Goal: Task Accomplishment & Management: Manage account settings

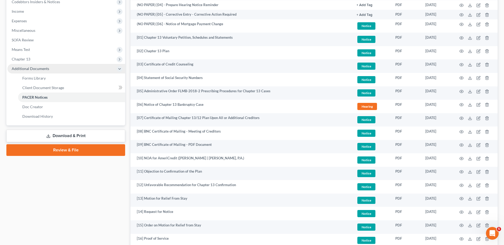
scroll to position [133, 0]
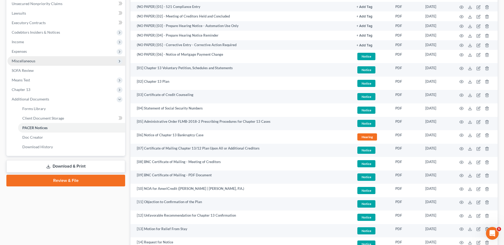
click at [24, 61] on span "Miscellaneous" at bounding box center [24, 61] width 24 height 5
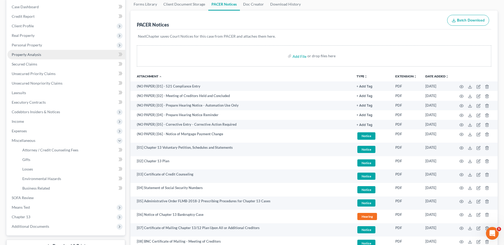
click at [32, 54] on span "Property Analysis" at bounding box center [26, 54] width 29 height 5
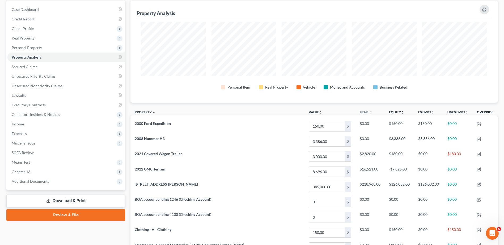
scroll to position [133, 0]
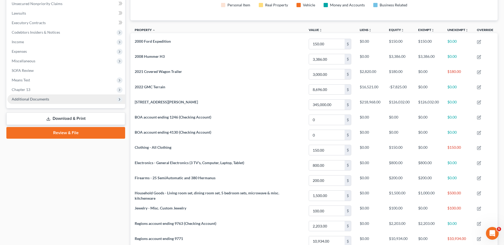
click at [35, 100] on span "Additional Documents" at bounding box center [30, 99] width 37 height 5
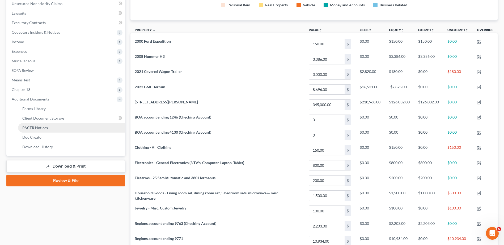
click at [36, 127] on span "PACER Notices" at bounding box center [34, 128] width 25 height 5
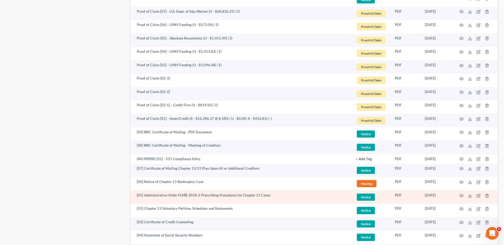
scroll to position [865, 0]
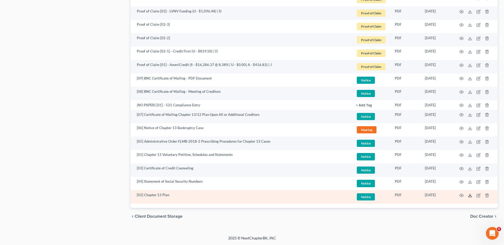
click at [469, 195] on icon at bounding box center [470, 196] width 4 height 4
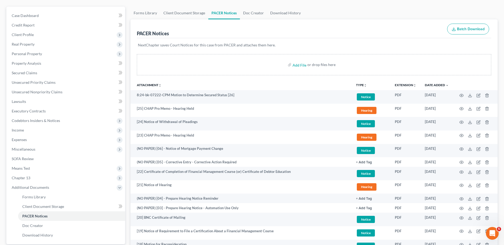
scroll to position [0, 0]
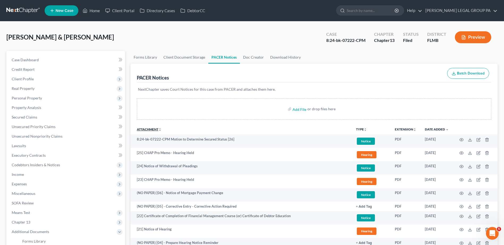
click at [154, 130] on link "Attachment unfold_more expand_more expand_less" at bounding box center [149, 129] width 25 height 4
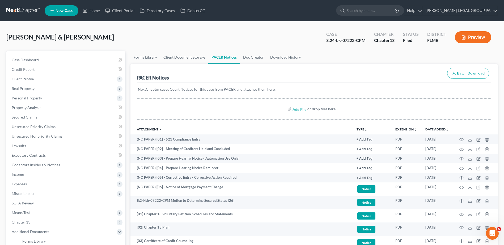
click at [435, 129] on link "Date Added unfold_more expand_more expand_less" at bounding box center [436, 129] width 23 height 4
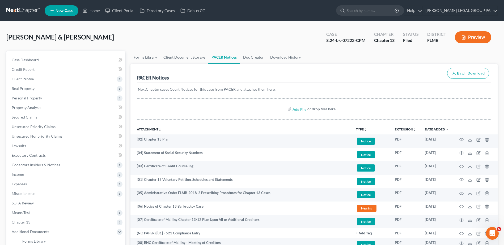
click at [436, 129] on link "Date Added unfold_more expand_more expand_less" at bounding box center [437, 129] width 24 height 4
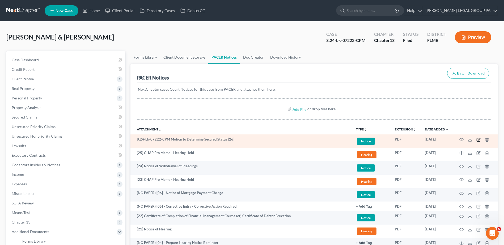
click at [477, 139] on icon "button" at bounding box center [478, 140] width 4 height 4
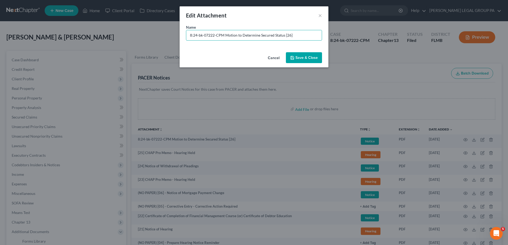
drag, startPoint x: 223, startPoint y: 35, endPoint x: 21, endPoint y: 60, distance: 203.6
click at [21, 60] on div "Edit Attachment × Name * 8:24-bk-07222-CPM Motion to Determine Secured Status […" at bounding box center [254, 122] width 508 height 245
type input "[26] Motion to Determine Secured Status (AmeriCredit)"
click at [307, 58] on span "Save & Close" at bounding box center [306, 57] width 22 height 5
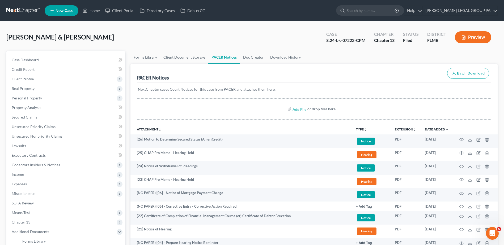
click at [159, 131] on icon "unfold_more" at bounding box center [159, 129] width 3 height 3
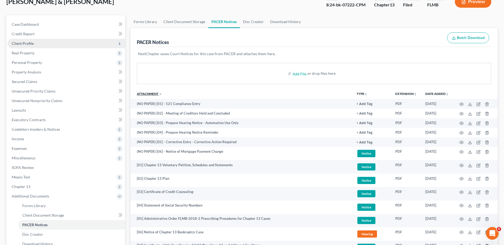
scroll to position [27, 0]
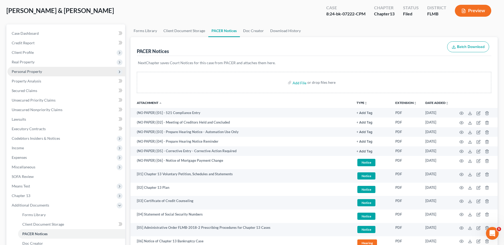
click at [32, 71] on span "Personal Property" at bounding box center [27, 71] width 30 height 5
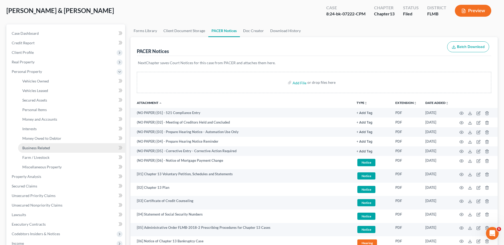
click at [35, 149] on span "Business Related" at bounding box center [36, 148] width 28 height 5
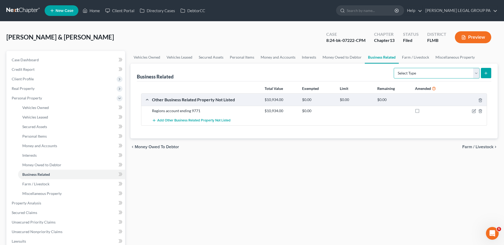
click at [477, 73] on select "Select Type Customer Lists Franchises Inventory Licenses Machinery Office Equip…" at bounding box center [437, 73] width 86 height 11
drag, startPoint x: 271, startPoint y: 194, endPoint x: 220, endPoint y: 187, distance: 50.9
click at [265, 194] on div "Vehicles Owned Vehicles Leased Secured Assets Personal Items Money and Accounts…" at bounding box center [314, 209] width 372 height 316
click at [36, 158] on link "Interests" at bounding box center [71, 156] width 107 height 10
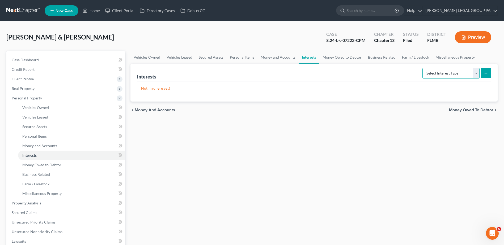
click at [447, 74] on select "Select Interest Type 401K Annuity Bond Education IRA Government Bond Government…" at bounding box center [450, 73] width 57 height 11
click at [342, 158] on div "Vehicles Owned Vehicles Leased Secured Assets Personal Items Money and Accounts…" at bounding box center [314, 209] width 372 height 316
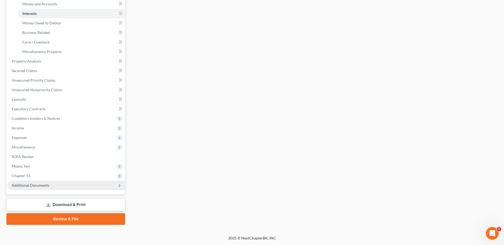
click at [22, 185] on span "Additional Documents" at bounding box center [30, 185] width 37 height 5
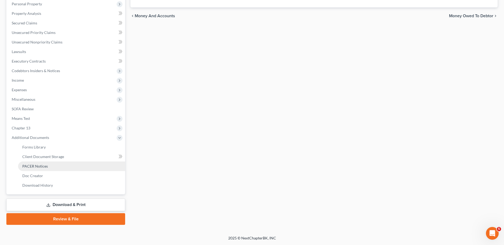
click at [35, 168] on link "PACER Notices" at bounding box center [71, 167] width 107 height 10
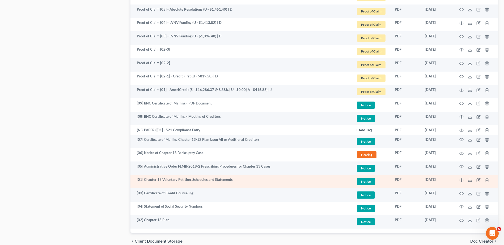
scroll to position [865, 0]
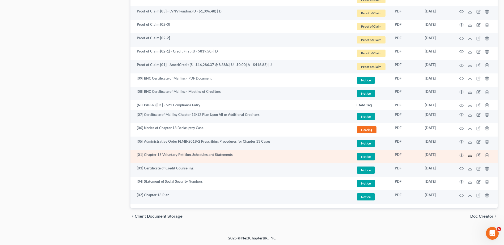
click at [470, 155] on icon at bounding box center [470, 155] width 4 height 4
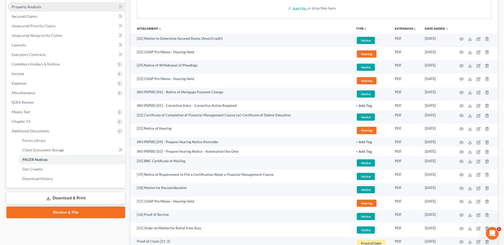
scroll to position [27, 0]
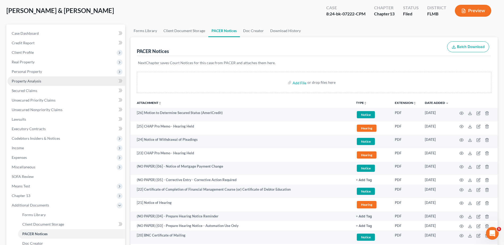
click at [33, 80] on span "Property Analysis" at bounding box center [26, 81] width 29 height 5
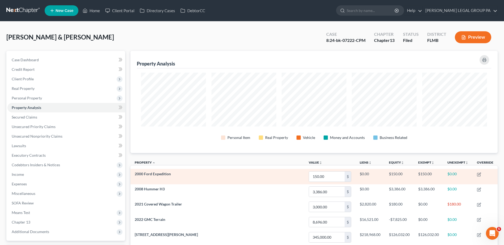
scroll to position [102, 367]
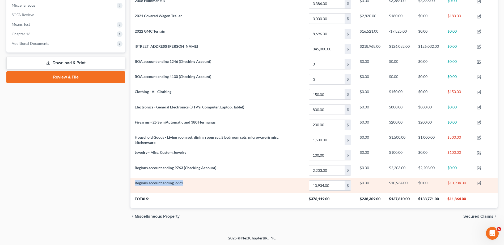
drag, startPoint x: 134, startPoint y: 182, endPoint x: 191, endPoint y: 188, distance: 57.9
click at [191, 188] on td "Regions account ending 9771" at bounding box center [217, 185] width 174 height 15
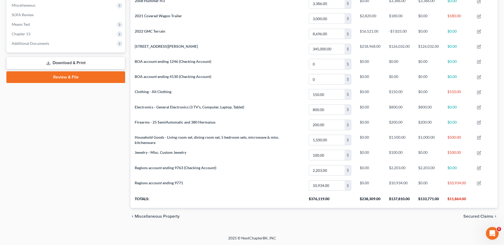
drag, startPoint x: 191, startPoint y: 189, endPoint x: 224, endPoint y: 224, distance: 47.7
click at [242, 225] on div "chevron_left Miscellaneous Property Secured Claims chevron_right" at bounding box center [313, 216] width 367 height 17
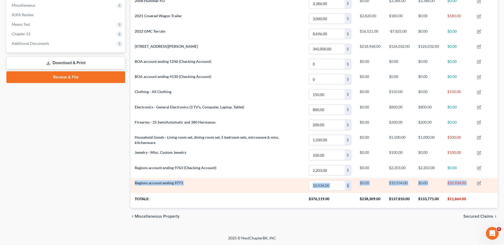
drag, startPoint x: 135, startPoint y: 182, endPoint x: 489, endPoint y: 184, distance: 353.7
click at [490, 184] on tr "Regions account ending 9771 10,934.00 $ $0.00 $10,934.00 $0.00 $10,934.00" at bounding box center [313, 185] width 367 height 15
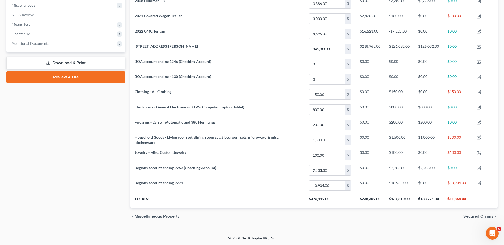
click at [406, 230] on div "Perez, Jose & Karyn Upgraded Case 8:24-bk-07222-CPM Chapter Chapter 13 Status F…" at bounding box center [252, 34] width 504 height 403
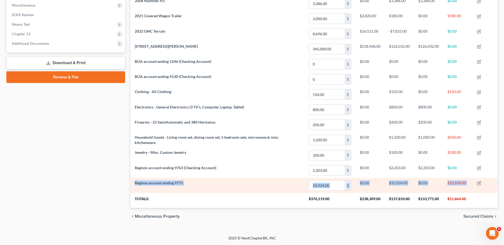
drag, startPoint x: 134, startPoint y: 182, endPoint x: 485, endPoint y: 186, distance: 351.6
click at [485, 186] on tr "Regions account ending 9771 10,934.00 $ $0.00 $10,934.00 $0.00 $10,934.00" at bounding box center [313, 185] width 367 height 15
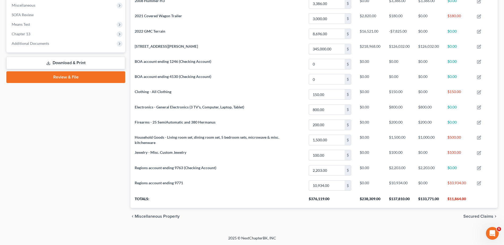
drag, startPoint x: 406, startPoint y: 224, endPoint x: 418, endPoint y: 224, distance: 11.9
click at [407, 224] on div "chevron_left Miscellaneous Property Secured Claims chevron_right" at bounding box center [313, 216] width 367 height 17
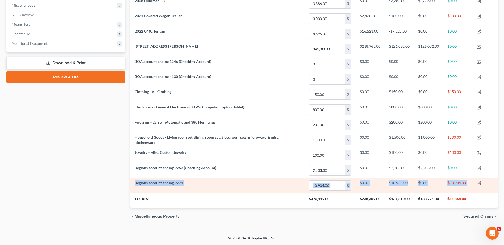
drag, startPoint x: 134, startPoint y: 182, endPoint x: 497, endPoint y: 186, distance: 362.2
click at [497, 186] on tr "Regions account ending 9771 10,934.00 $ $0.00 $10,934.00 $0.00 $10,934.00" at bounding box center [313, 185] width 367 height 15
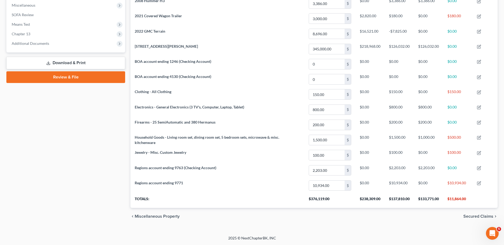
click at [376, 233] on div "Perez, Jose & Karyn Upgraded Case 8:24-bk-07222-CPM Chapter Chapter 13 Status F…" at bounding box center [252, 34] width 504 height 403
click at [423, 233] on div "Perez, Jose & Karyn Upgraded Case 8:24-bk-07222-CPM Chapter Chapter 13 Status F…" at bounding box center [252, 34] width 504 height 403
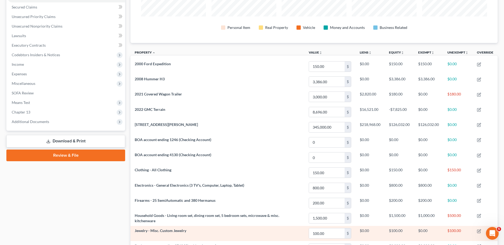
scroll to position [109, 0]
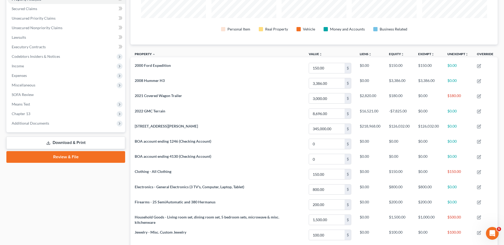
click at [95, 193] on div "Case Dashboard Payments Invoices Payments Payments Credit Report Client Profile" at bounding box center [66, 123] width 124 height 363
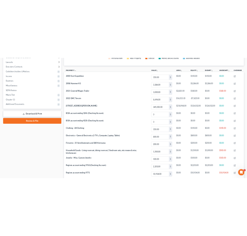
scroll to position [56, 0]
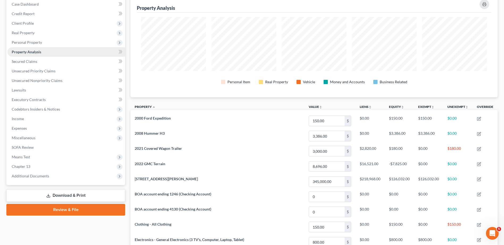
click at [100, 49] on link "Property Analysis" at bounding box center [66, 52] width 118 height 10
click at [57, 140] on span "Miscellaneous" at bounding box center [66, 138] width 118 height 10
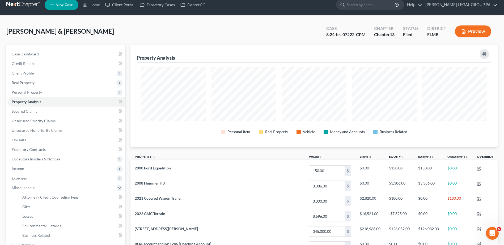
scroll to position [0, 0]
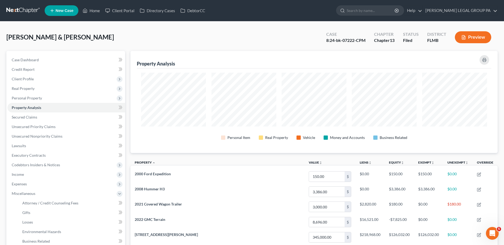
drag, startPoint x: 20, startPoint y: 9, endPoint x: 29, endPoint y: 7, distance: 9.5
click at [20, 9] on link at bounding box center [23, 11] width 34 height 10
click at [23, 8] on link at bounding box center [23, 11] width 34 height 10
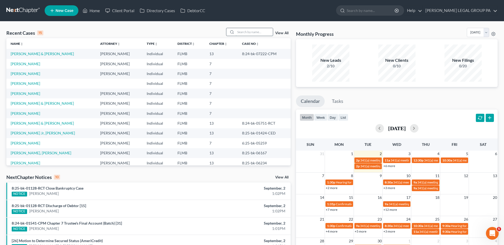
click at [255, 33] on input "search" at bounding box center [254, 32] width 37 height 8
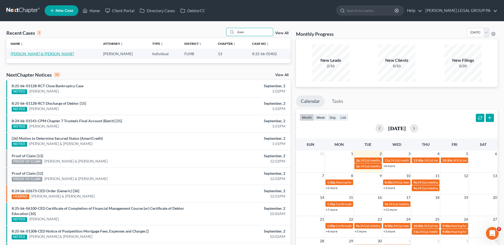
type input "daso"
click at [40, 54] on link "[PERSON_NAME] & [PERSON_NAME]" at bounding box center [42, 54] width 63 height 5
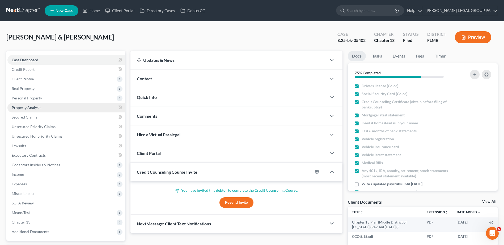
click at [38, 112] on link "Property Analysis" at bounding box center [66, 108] width 118 height 10
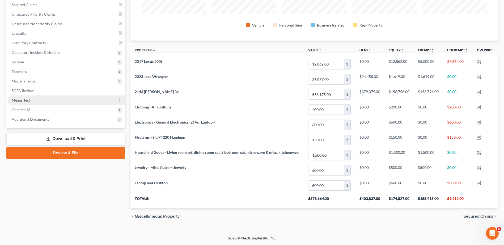
click at [24, 99] on span "Means Test" at bounding box center [21, 100] width 18 height 5
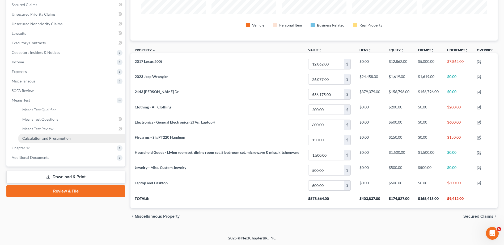
click at [45, 139] on span "Calculation and Presumption" at bounding box center [46, 138] width 48 height 5
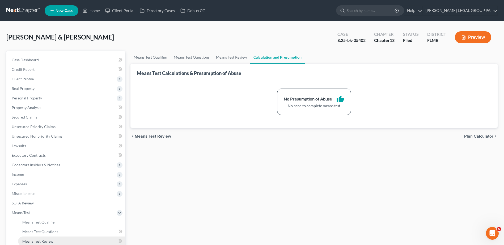
scroll to position [85, 0]
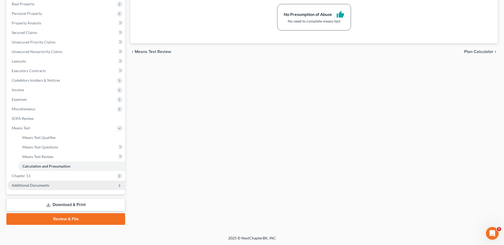
click at [35, 186] on span "Additional Documents" at bounding box center [30, 185] width 37 height 5
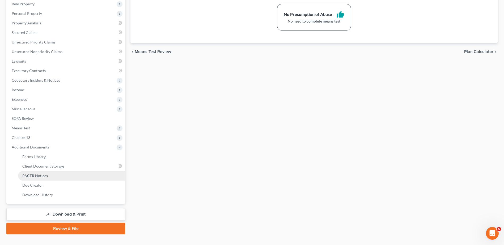
click at [44, 177] on span "PACER Notices" at bounding box center [34, 176] width 25 height 5
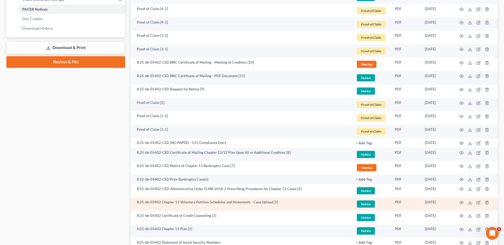
scroll to position [295, 0]
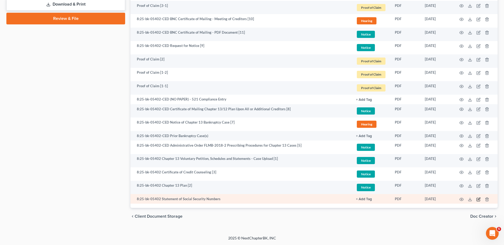
click at [478, 198] on icon "button" at bounding box center [478, 200] width 4 height 4
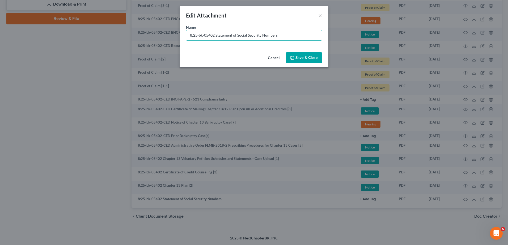
drag, startPoint x: 214, startPoint y: 35, endPoint x: -8, endPoint y: 47, distance: 222.3
type input "Document [04] - Statement of Social Security Numbers"
click at [301, 58] on span "Save & Close" at bounding box center [306, 57] width 22 height 5
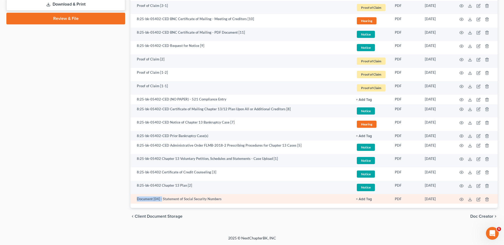
drag, startPoint x: 135, startPoint y: 200, endPoint x: 161, endPoint y: 202, distance: 26.1
click at [161, 202] on td "Document [04] - Statement of Social Security Numbers" at bounding box center [240, 199] width 221 height 10
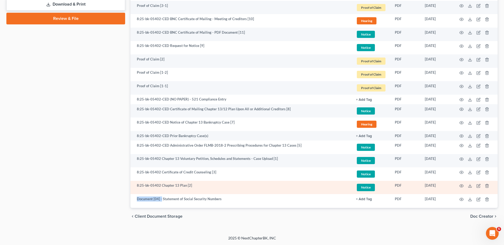
copy td "Document [04] -"
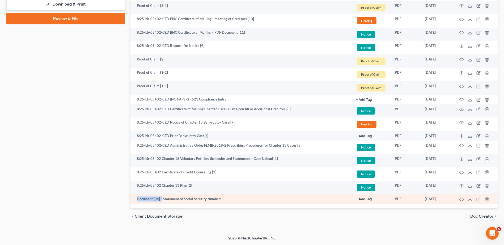
click at [366, 102] on button "+ Add Tag" at bounding box center [364, 99] width 16 height 3
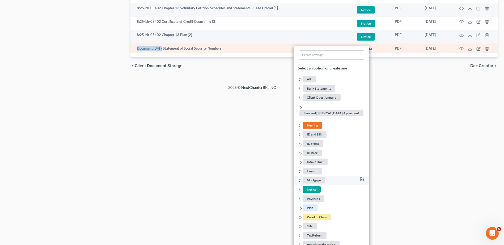
scroll to position [452, 0]
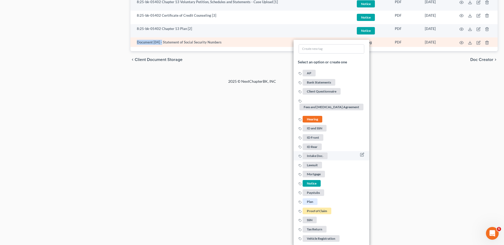
drag, startPoint x: 311, startPoint y: 183, endPoint x: 353, endPoint y: 162, distance: 46.9
click at [311, 183] on span "Notice" at bounding box center [311, 183] width 18 height 7
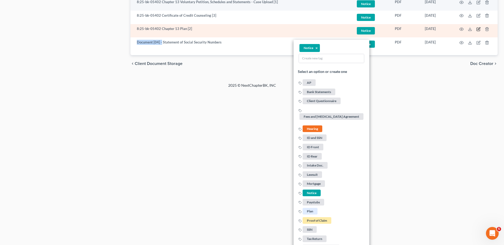
click at [478, 29] on icon "button" at bounding box center [478, 29] width 4 height 4
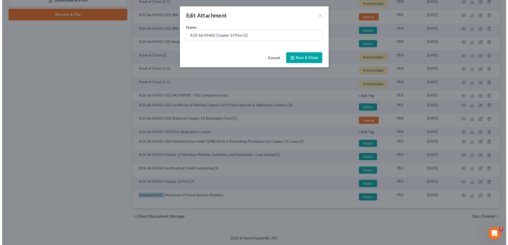
scroll to position [299, 0]
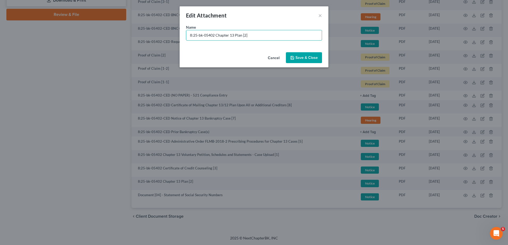
drag, startPoint x: 216, startPoint y: 33, endPoint x: 38, endPoint y: 50, distance: 179.0
click at [45, 47] on div "Edit Attachment × Name * 8:25-bk-05402 Chapter 13 Plan [2] Cancel Save & Close" at bounding box center [254, 122] width 508 height 245
paste input "Document [04] -"
drag, startPoint x: 244, startPoint y: 34, endPoint x: 259, endPoint y: 35, distance: 16.0
click at [259, 35] on input "Document [04] - Chapter 13 Plan [2]" at bounding box center [253, 35] width 135 height 10
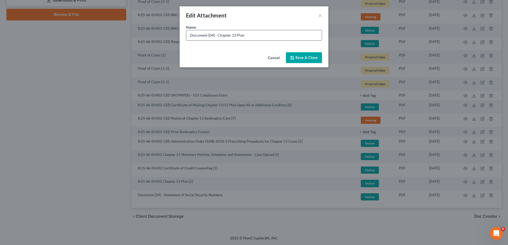
click at [213, 37] on input "Document [04] - Chapter 13 Plan" at bounding box center [253, 35] width 135 height 10
type input "Document [02] - Chapter 13 Plan"
click at [302, 57] on span "Save & Close" at bounding box center [306, 57] width 22 height 5
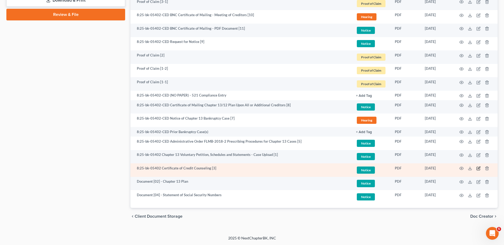
click at [479, 168] on icon "button" at bounding box center [478, 168] width 4 height 4
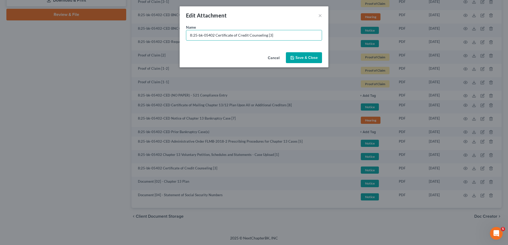
drag, startPoint x: 212, startPoint y: 34, endPoint x: 32, endPoint y: 39, distance: 180.1
click at [33, 37] on div "Edit Attachment × Name * 8:25-bk-05402 Certificate of Credit Counseling [3] Can…" at bounding box center [254, 122] width 508 height 245
paste input "Document [04] -"
click at [211, 35] on input "Document [04] - Certificate of Credit Counseling [3]" at bounding box center [253, 35] width 135 height 10
drag, startPoint x: 270, startPoint y: 36, endPoint x: 282, endPoint y: 36, distance: 12.5
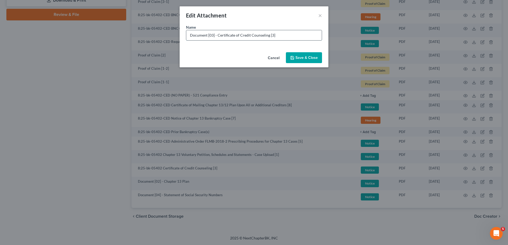
click at [281, 36] on input "Document [03] - Certificate of Credit Counseling [3]" at bounding box center [253, 35] width 135 height 10
type input "Document [03] - Certificate of Credit Counseling"
click at [318, 58] on button "Save & Close" at bounding box center [304, 57] width 36 height 11
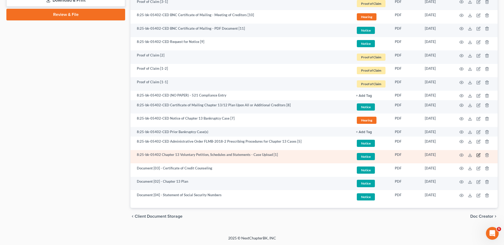
click at [478, 155] on icon "button" at bounding box center [478, 154] width 2 height 2
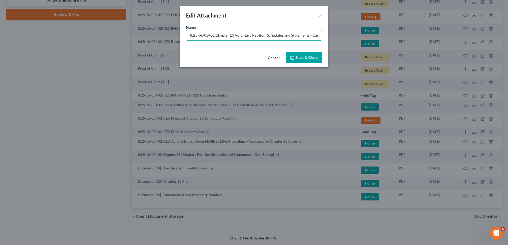
drag, startPoint x: 206, startPoint y: 37, endPoint x: 76, endPoint y: 46, distance: 131.0
click at [66, 42] on div "Edit Attachment × Name * 8:25-bk-05402 Chapter 13 Voluntary Petition, Schedules…" at bounding box center [254, 122] width 508 height 245
paste input "Document [04] -"
click at [213, 36] on input "Document [04] - Chapter 13 Voluntary Petition, Schedules and Statements - Case …" at bounding box center [253, 35] width 135 height 10
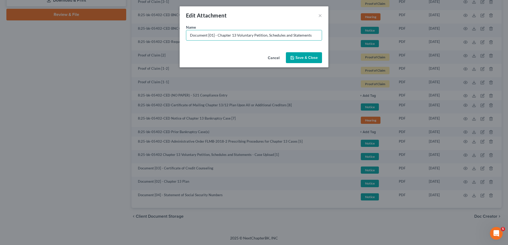
type input "Document [01] - Chapter 13 Voluntary Petition, Schedules and Statements"
click at [312, 60] on button "Save & Close" at bounding box center [304, 57] width 36 height 11
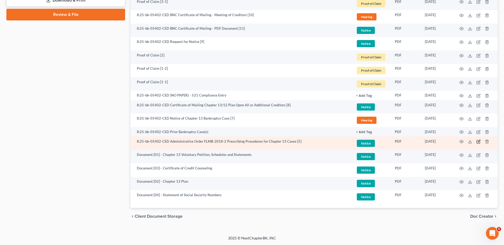
click at [477, 143] on icon "button" at bounding box center [478, 142] width 4 height 4
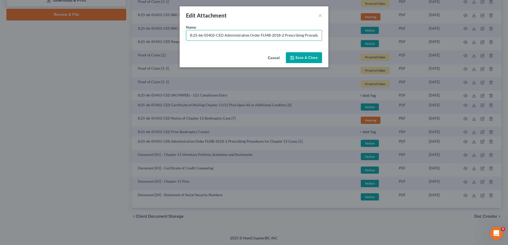
drag, startPoint x: 224, startPoint y: 35, endPoint x: 122, endPoint y: 42, distance: 102.2
click at [122, 42] on div "Edit Attachment × Name * 8:25-bk-05402-CED Administrative Order FLMB-2018-2 Pre…" at bounding box center [254, 122] width 508 height 245
paste input "Document [04] -"
click at [211, 34] on input "Document [04] - Administrative Order FLMB-2018-2 Prescribing Procedures for Cha…" at bounding box center [253, 35] width 135 height 10
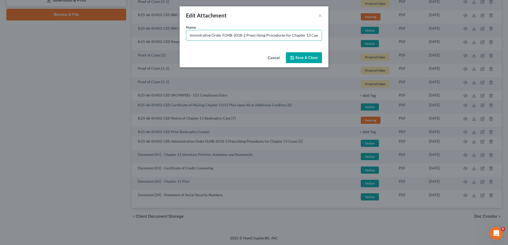
type input "Document [05] - Administrative Order FLMB-2018-2 Prescribing Procedures for Cha…"
click at [301, 60] on span "Save & Close" at bounding box center [306, 57] width 22 height 5
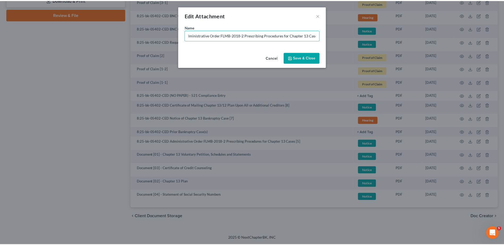
scroll to position [0, 0]
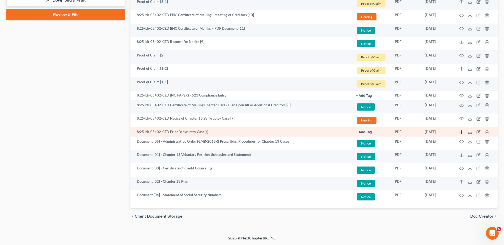
click at [461, 134] on icon "button" at bounding box center [461, 132] width 4 height 3
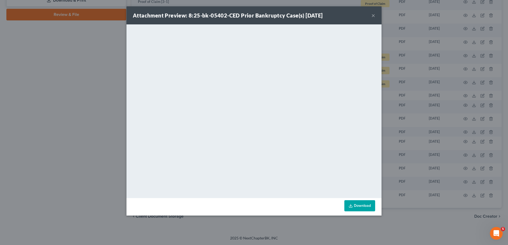
click at [373, 17] on button "×" at bounding box center [373, 15] width 4 height 6
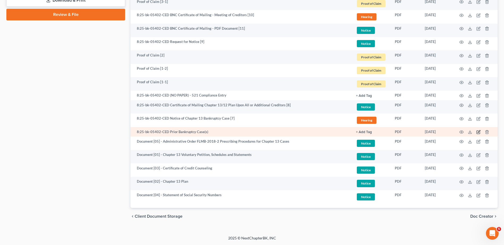
click at [479, 132] on icon "button" at bounding box center [478, 132] width 4 height 4
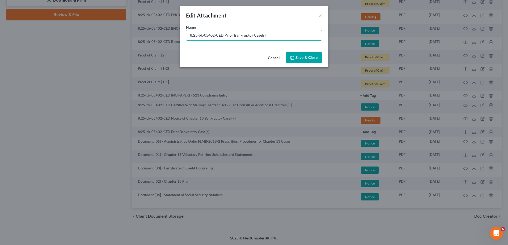
drag, startPoint x: 224, startPoint y: 34, endPoint x: 54, endPoint y: 39, distance: 169.8
click at [49, 40] on div "Edit Attachment × Name * 8:25-bk-05402-CED Prior Bankruptcy Case(s) Cancel Save…" at bounding box center [254, 122] width 508 height 245
paste input "Document [04] -"
click at [212, 36] on input "Document [04] - Prior Bankruptcy Case(s)" at bounding box center [253, 35] width 135 height 10
type input "Document [06] - Prior Bankruptcy Case(s)"
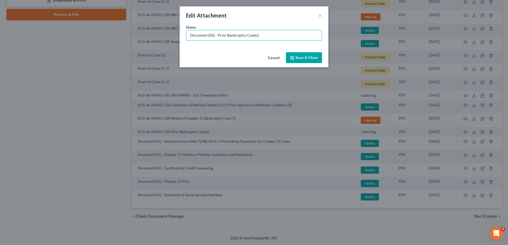
click at [308, 55] on span "Save & Close" at bounding box center [306, 57] width 22 height 5
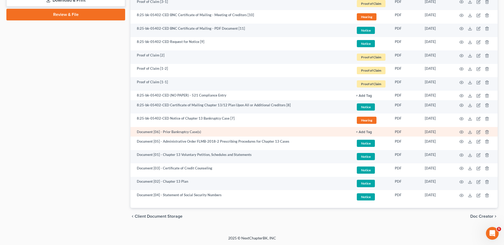
drag, startPoint x: 369, startPoint y: 132, endPoint x: 373, endPoint y: 145, distance: 13.3
click at [369, 98] on button "+ Add Tag" at bounding box center [364, 95] width 16 height 3
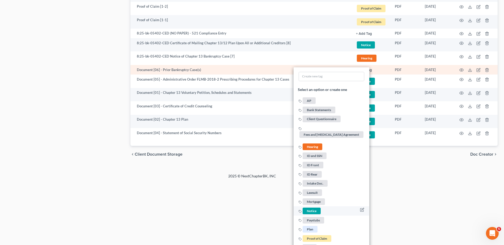
scroll to position [389, 0]
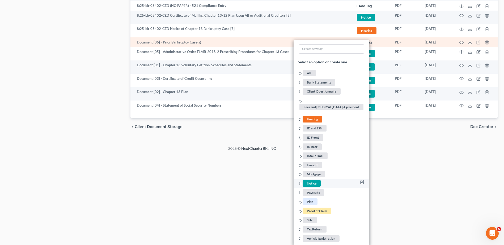
click at [314, 182] on span "Notice" at bounding box center [311, 183] width 18 height 7
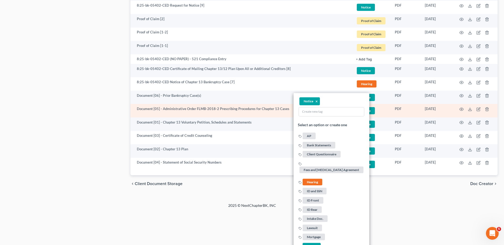
scroll to position [309, 0]
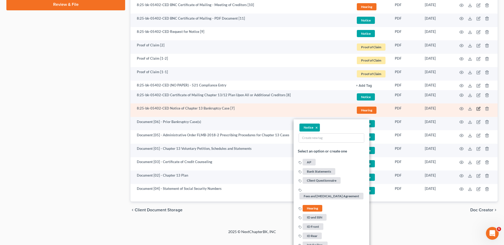
click at [479, 109] on icon "button" at bounding box center [478, 109] width 4 height 4
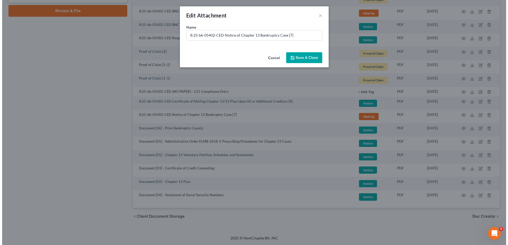
scroll to position [303, 0]
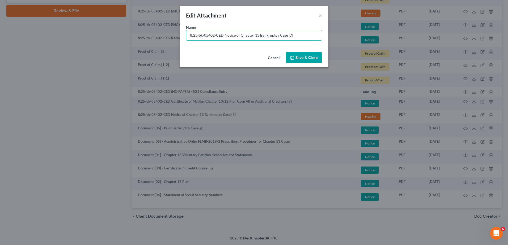
drag, startPoint x: 223, startPoint y: 35, endPoint x: 72, endPoint y: 43, distance: 150.5
click at [75, 37] on div "Edit Attachment × Name * 8:25-bk-05402-CED Notice of Chapter 13 Bankruptcy Case…" at bounding box center [254, 122] width 508 height 245
paste input "Document [04] -"
click at [213, 35] on input "Document [04] - Notice of Chapter 13 Bankruptcy Case [7]" at bounding box center [253, 35] width 135 height 10
type input "Document [07] - Notice of Chapter 13 Bankruptcy Case"
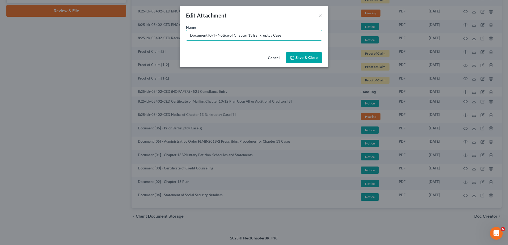
click at [298, 53] on button "Save & Close" at bounding box center [304, 57] width 36 height 11
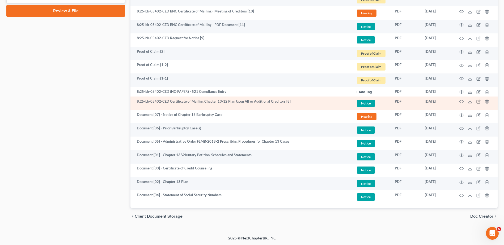
click at [478, 101] on icon "button" at bounding box center [478, 102] width 4 height 4
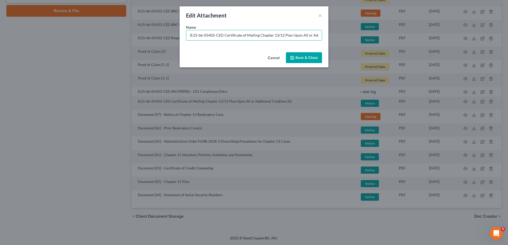
drag, startPoint x: 222, startPoint y: 36, endPoint x: 136, endPoint y: 43, distance: 86.3
click at [134, 43] on div "Edit Attachment × Name * 8:25-bk-05402-CED Certificate of Mailing Chapter 13/12…" at bounding box center [254, 122] width 508 height 245
paste input "Document [04] -"
click at [210, 35] on input "Document [04] - Certificate of Mailing Chapter 13/12 Plan Upon All or Additiona…" at bounding box center [253, 35] width 135 height 10
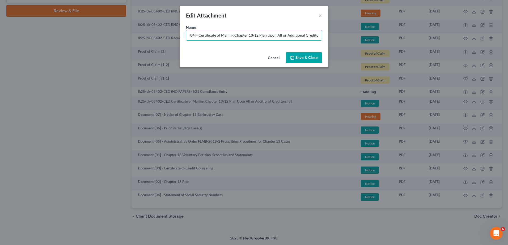
type input "Document [084] - Certificate of Mailing Chapter 13/12 Plan Upon All or Addition…"
click at [301, 57] on span "Save & Close" at bounding box center [306, 57] width 22 height 5
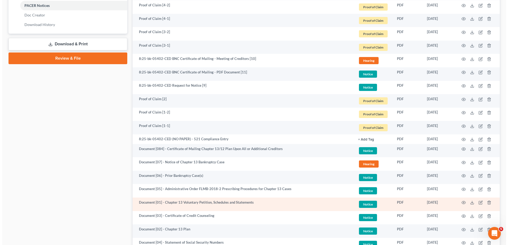
scroll to position [250, 0]
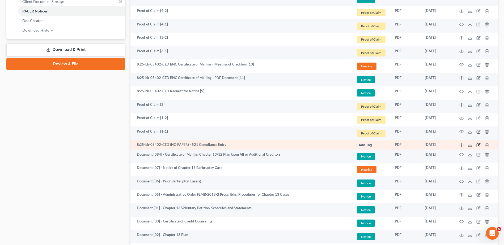
click at [478, 144] on icon "button" at bounding box center [478, 145] width 4 height 4
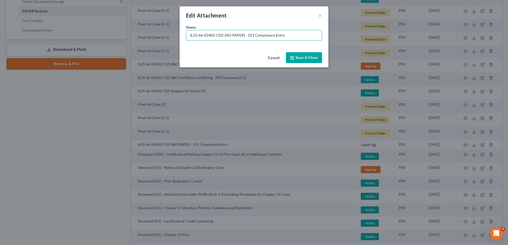
drag, startPoint x: 243, startPoint y: 34, endPoint x: 48, endPoint y: 32, distance: 195.2
click at [48, 32] on div "Edit Attachment × Name * 8:25-bk-05402-CED (NO PAPER) - 521 Compliance Entry Ca…" at bounding box center [254, 122] width 508 height 245
type input "No Paper [01] - 521 Compliance Entry"
click at [311, 55] on span "Save & Close" at bounding box center [306, 57] width 22 height 5
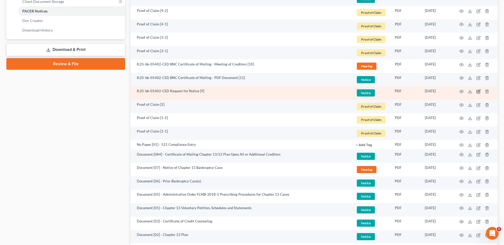
click at [478, 91] on icon "button" at bounding box center [478, 91] width 4 height 4
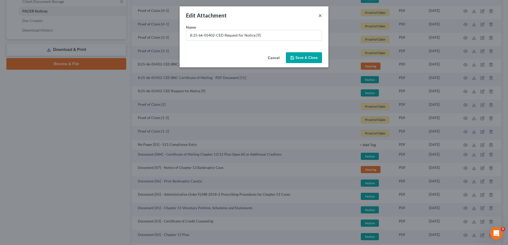
drag, startPoint x: 321, startPoint y: 15, endPoint x: 345, endPoint y: 45, distance: 38.7
click at [321, 15] on button "×" at bounding box center [320, 15] width 4 height 6
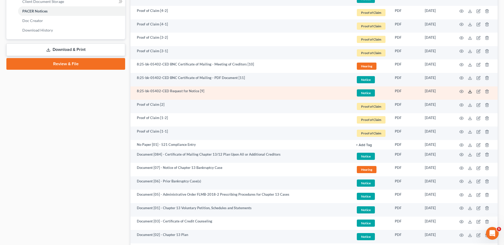
click at [468, 91] on icon at bounding box center [470, 91] width 4 height 4
click at [479, 90] on icon "button" at bounding box center [478, 91] width 4 height 4
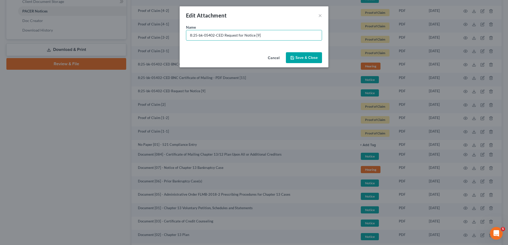
drag, startPoint x: 223, startPoint y: 36, endPoint x: 12, endPoint y: 39, distance: 210.6
click at [10, 39] on div "Edit Attachment × Name * 8:25-bk-05402-CED Request for Notice [9] Cancel Save &…" at bounding box center [254, 122] width 508 height 245
paste input "Document [04] -"
click at [212, 37] on input "Document [04] - Request for Notice [9]" at bounding box center [253, 35] width 135 height 10
drag, startPoint x: 187, startPoint y: 38, endPoint x: 204, endPoint y: 37, distance: 17.0
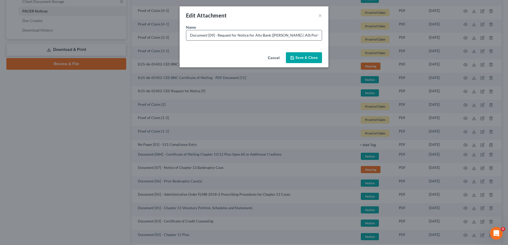
click at [188, 39] on input "Document [09] - Request for Notice for Ally Bank (Amitkumar Sharma | AIS Portfo…" at bounding box center [253, 35] width 135 height 10
drag, startPoint x: 217, startPoint y: 35, endPoint x: 420, endPoint y: 40, distance: 203.5
click at [419, 41] on div "Edit Attachment × Name * Document [09] - Request for Notice for Ally Bank (Amit…" at bounding box center [254, 122] width 508 height 245
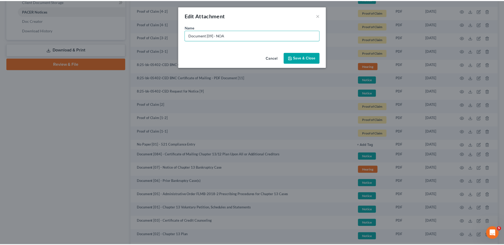
scroll to position [0, 0]
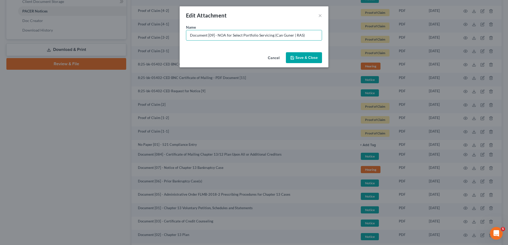
type input "Document [09] - NOA for Select Portfolio Servicing (Can Guner | RAS)"
click at [311, 58] on span "Save & Close" at bounding box center [306, 57] width 22 height 5
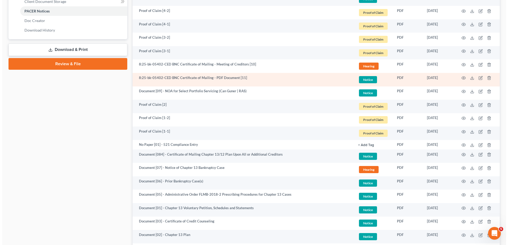
scroll to position [223, 0]
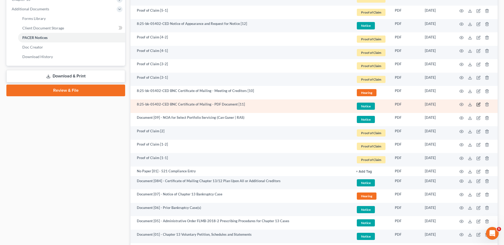
click at [479, 104] on icon "button" at bounding box center [478, 104] width 4 height 4
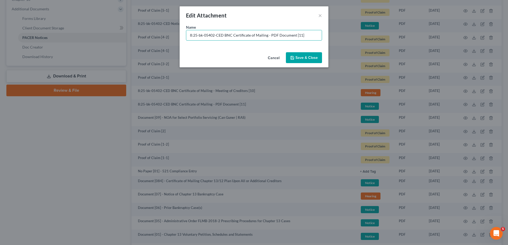
drag, startPoint x: 139, startPoint y: 45, endPoint x: 73, endPoint y: 47, distance: 65.9
click at [73, 47] on div "Edit Attachment × Name * 8:25-bk-05402-CED BNC Certificate of Mailing - PDF Doc…" at bounding box center [254, 122] width 508 height 245
paste input "Document [04] -"
click at [211, 33] on input "Document [04] - BNC Certificate of Mailing - PDF Document [11]" at bounding box center [253, 35] width 135 height 10
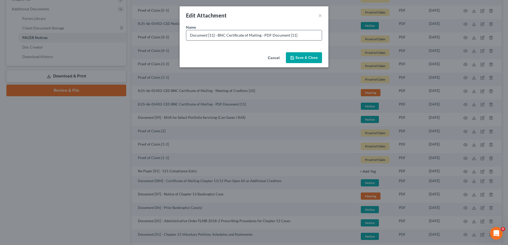
drag, startPoint x: 291, startPoint y: 35, endPoint x: 321, endPoint y: 40, distance: 31.2
click at [321, 40] on input "Document [11] - BNC Certificate of Mailing - PDF Document [11]" at bounding box center [253, 35] width 135 height 10
type input "Document [11] - BNC Certificate of Mailing - PDF Document"
click at [300, 59] on span "Save & Close" at bounding box center [306, 57] width 22 height 5
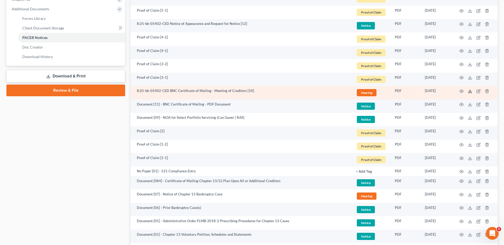
click at [470, 90] on line at bounding box center [470, 91] width 0 height 2
click at [479, 91] on icon "button" at bounding box center [478, 91] width 4 height 4
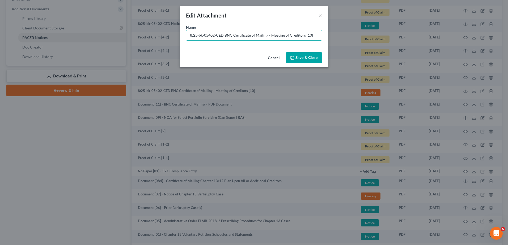
drag, startPoint x: 222, startPoint y: 36, endPoint x: 32, endPoint y: 40, distance: 189.9
click at [32, 41] on div "Edit Attachment × Name * 8:25-bk-05402-CED BNC Certificate of Mailing - Meeting…" at bounding box center [254, 122] width 508 height 245
paste input "Document [04] -"
click at [211, 35] on input "Document [04] - BNC Certificate of Mailing - Meeting of Creditors [10]" at bounding box center [253, 35] width 135 height 10
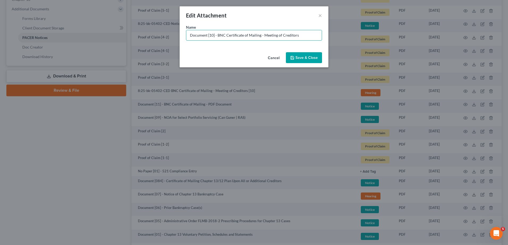
type input "Document [10] - BNC Certificate of Mailing - Meeting of Creditors"
click at [307, 56] on span "Save & Close" at bounding box center [306, 57] width 22 height 5
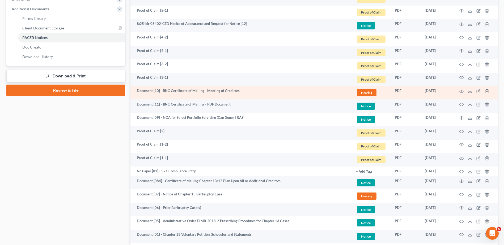
click at [370, 90] on span "Hearing" at bounding box center [367, 92] width 20 height 7
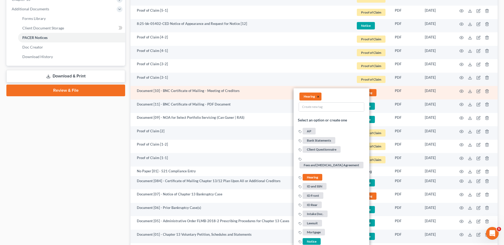
click at [317, 96] on li "Hearing ×" at bounding box center [310, 97] width 22 height 8
click at [318, 97] on button "×" at bounding box center [318, 97] width 2 height 5
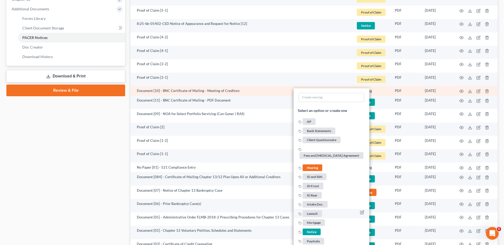
drag, startPoint x: 312, startPoint y: 230, endPoint x: 310, endPoint y: 227, distance: 3.8
click at [312, 230] on span "Notice" at bounding box center [311, 232] width 18 height 7
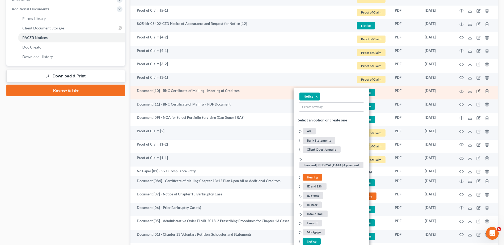
click at [477, 91] on icon "button" at bounding box center [478, 91] width 4 height 4
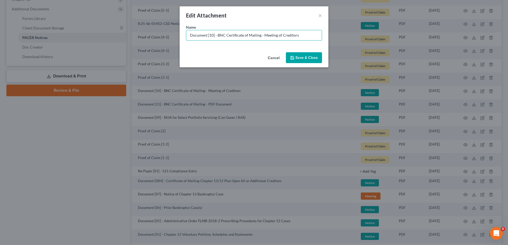
drag, startPoint x: 217, startPoint y: 35, endPoint x: 397, endPoint y: 38, distance: 179.5
click at [397, 38] on div "Edit Attachment × Name * Document [10] - BNC Certificate of Mailing - Meeting o…" at bounding box center [254, 122] width 508 height 245
type input "Document [10] - COS for Doc. 7"
click at [302, 57] on span "Save & Close" at bounding box center [306, 57] width 22 height 5
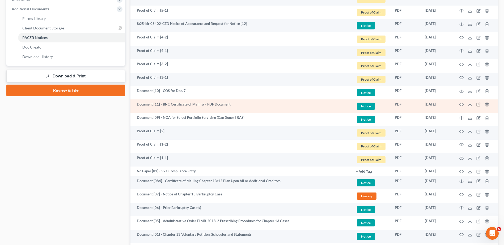
click at [477, 104] on icon "button" at bounding box center [478, 104] width 4 height 4
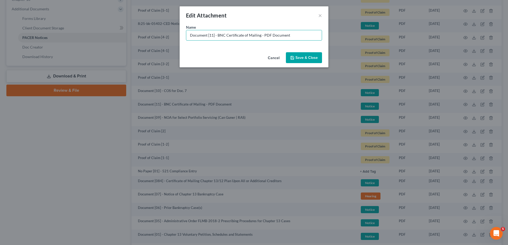
drag, startPoint x: 216, startPoint y: 34, endPoint x: 409, endPoint y: 48, distance: 193.3
click at [409, 48] on div "Edit Attachment × Name * Document [11] - BNC Certificate of Mailing - PDF Docum…" at bounding box center [254, 122] width 508 height 245
type input "Document [11] - COS for Doc. 7"
click at [300, 55] on span "Save & Close" at bounding box center [306, 57] width 22 height 5
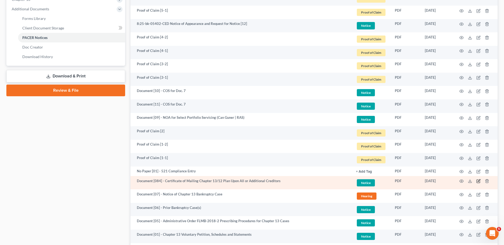
click at [479, 181] on icon "button" at bounding box center [478, 181] width 2 height 2
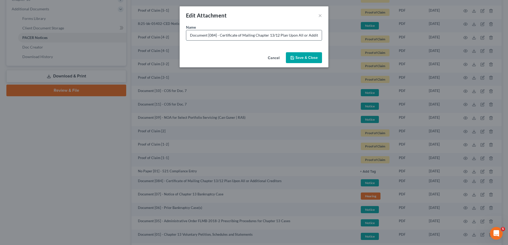
drag, startPoint x: 214, startPoint y: 35, endPoint x: 215, endPoint y: 40, distance: 5.2
click at [214, 36] on input "Document [084] - Certificate of Mailing Chapter 13/12 Plan Upon All or Addition…" at bounding box center [253, 35] width 135 height 10
drag, startPoint x: 218, startPoint y: 34, endPoint x: 364, endPoint y: 40, distance: 145.9
click at [364, 40] on div "Edit Attachment × Name * Document [08] - Certificate of Mailing Chapter 13/12 P…" at bounding box center [254, 122] width 508 height 245
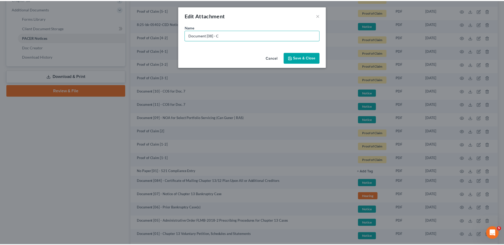
scroll to position [0, 0]
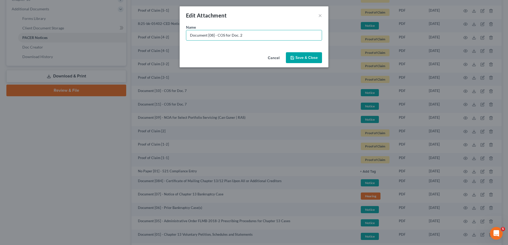
type input "Document [08] - COS for Doc. 2"
click at [300, 53] on button "Save & Close" at bounding box center [304, 57] width 36 height 11
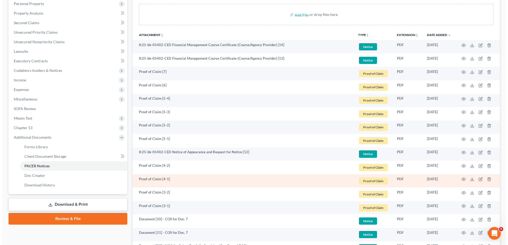
scroll to position [90, 0]
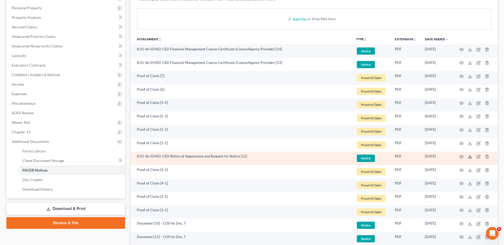
click at [468, 156] on icon at bounding box center [470, 157] width 4 height 4
click at [478, 157] on icon "button" at bounding box center [478, 156] width 2 height 2
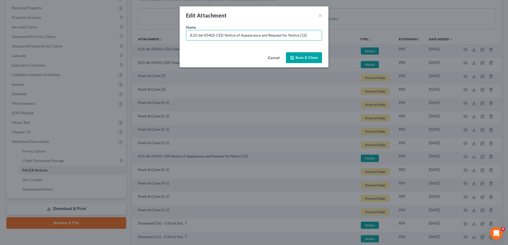
drag, startPoint x: 309, startPoint y: 35, endPoint x: 66, endPoint y: 49, distance: 242.6
click at [53, 48] on div "Edit Attachment × Name * 8:25-bk-05402-CED Notice of Appearance and Request for…" at bounding box center [254, 122] width 508 height 245
paste input "Document [04] -"
click at [211, 35] on input "Document [04] -" at bounding box center [253, 35] width 135 height 10
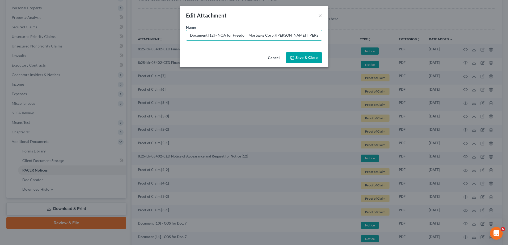
scroll to position [0, 1]
type input "Document [12] - NOA for Freedom Mortgage Corp. (Teresa Hair | Brock & Scott)"
drag, startPoint x: 291, startPoint y: 62, endPoint x: 305, endPoint y: 54, distance: 16.6
click at [297, 59] on button "Save & Close" at bounding box center [304, 57] width 36 height 11
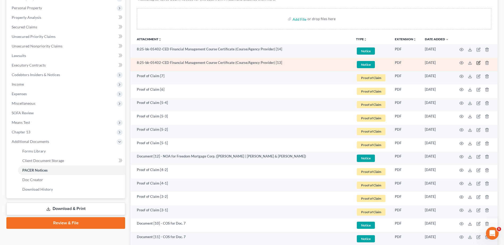
click at [478, 64] on icon "button" at bounding box center [478, 63] width 4 height 4
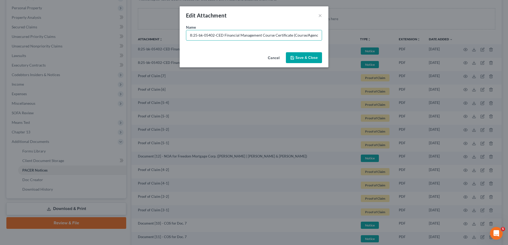
drag, startPoint x: 117, startPoint y: 39, endPoint x: 85, endPoint y: 38, distance: 32.4
click at [84, 37] on div "Edit Attachment × Name * 8:25-bk-05402-CED Financial Management Course Certific…" at bounding box center [254, 122] width 508 height 245
paste input "Document [04] -"
click at [201, 35] on input "Document [04] - Financial Management Course Certificate (Course/Agency Provider)" at bounding box center [253, 35] width 135 height 10
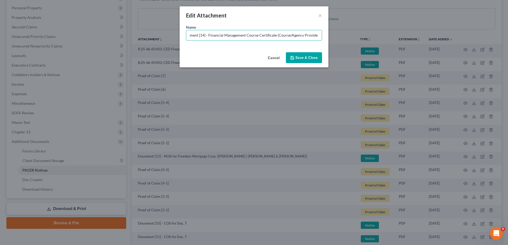
type input "Document [14] - Financial Management Course Certificate (Course/Agency Provider)"
click at [302, 59] on span "Save & Close" at bounding box center [306, 57] width 22 height 5
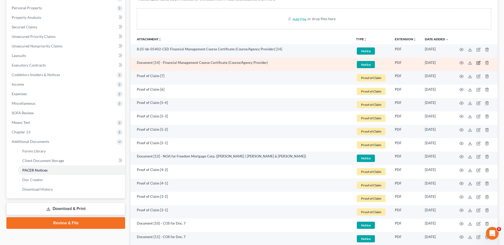
click at [479, 63] on icon "button" at bounding box center [478, 63] width 4 height 4
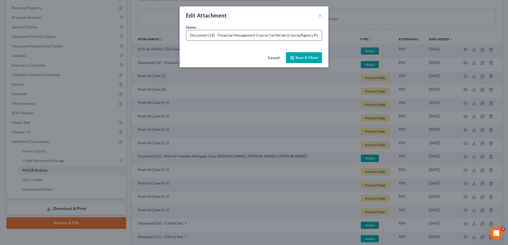
click at [210, 37] on input "Document [14] - Financial Management Course Certificate (Course/Agency Provider)" at bounding box center [253, 35] width 135 height 10
type input "Document [134] - Financial Management Course Certificate (Course/Agency Provide…"
click at [302, 55] on button "Save & Close" at bounding box center [304, 57] width 36 height 11
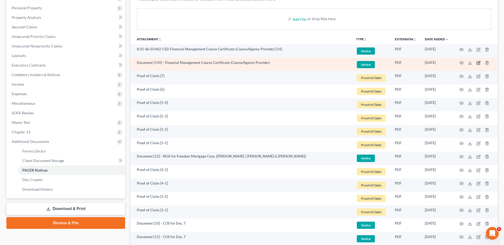
click at [479, 61] on icon "button" at bounding box center [478, 63] width 4 height 4
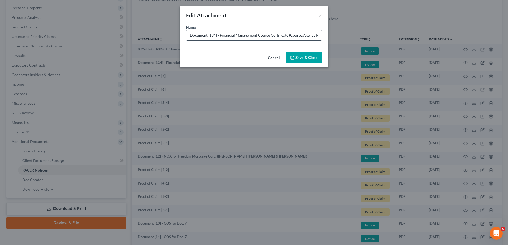
drag, startPoint x: 212, startPoint y: 35, endPoint x: 215, endPoint y: 37, distance: 3.7
click at [215, 37] on input "Document [134] - Financial Management Course Certificate (Course/Agency Provide…" at bounding box center [253, 35] width 135 height 10
type input "Document [13] - Financial Management Course Certificate (Course/Agency Provider)"
click at [302, 57] on span "Save & Close" at bounding box center [306, 57] width 22 height 5
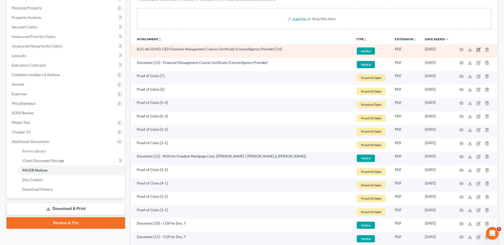
click at [478, 50] on icon "button" at bounding box center [478, 50] width 4 height 4
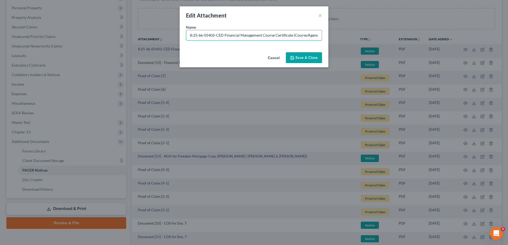
drag, startPoint x: 223, startPoint y: 36, endPoint x: 98, endPoint y: 39, distance: 124.6
click at [93, 39] on div "Edit Attachment × Name * 8:25-bk-05402-CED Financial Management Course Certific…" at bounding box center [254, 122] width 508 height 245
paste input "Document [04] -"
click at [209, 36] on input "Document [04] - Financial Management Course Certificate (Course/Agency Provider…" at bounding box center [253, 35] width 135 height 10
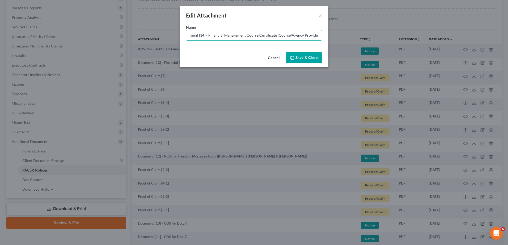
type input "Document [14] - Financial Management Course Certificate (Course/Agency Provider)"
drag, startPoint x: 317, startPoint y: 59, endPoint x: 322, endPoint y: 71, distance: 13.1
click at [317, 59] on span "Save & Close" at bounding box center [306, 57] width 22 height 5
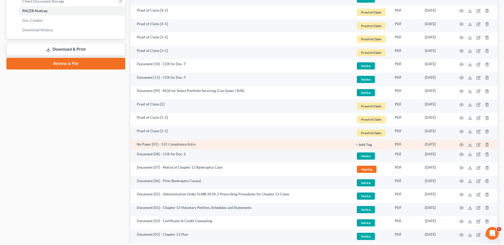
scroll to position [250, 0]
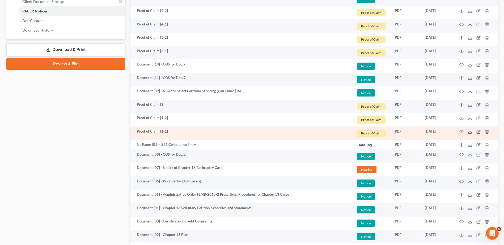
click at [469, 132] on polyline at bounding box center [470, 131] width 2 height 1
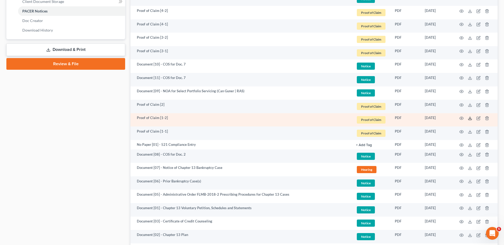
click at [471, 119] on icon at bounding box center [470, 118] width 4 height 4
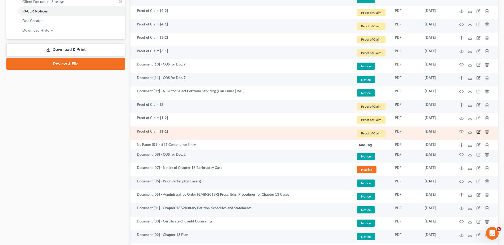
click at [478, 131] on icon "button" at bounding box center [478, 132] width 4 height 4
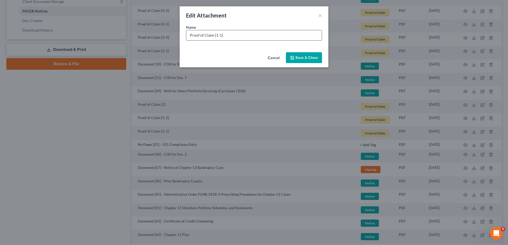
click at [216, 35] on input "Proof of Claim [1-1]" at bounding box center [253, 35] width 135 height 10
click at [251, 35] on input "Proof of Claim [01-1]" at bounding box center [253, 35] width 135 height 10
type input "Proof of Claim [01-1] - Grown Financial FCU (U - $4,006.31) | D"
click at [303, 57] on span "Save & Close" at bounding box center [306, 57] width 22 height 5
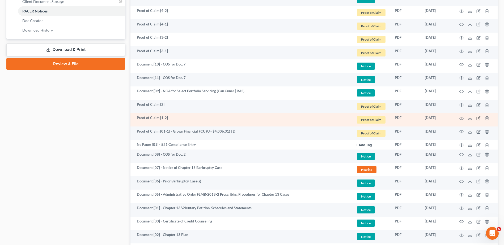
click at [477, 119] on icon "button" at bounding box center [478, 118] width 4 height 4
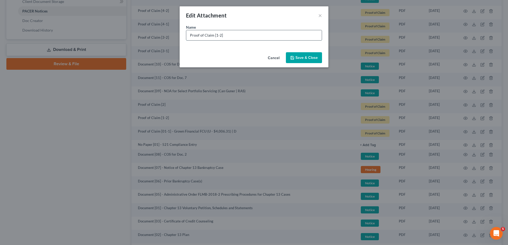
drag, startPoint x: 216, startPoint y: 37, endPoint x: 218, endPoint y: 40, distance: 4.6
click at [216, 37] on input "Proof of Claim [1-2]" at bounding box center [253, 35] width 135 height 10
type input "Proof of Claim [01-2]"
click at [316, 52] on div "Cancel Save & Close" at bounding box center [254, 59] width 149 height 18
drag, startPoint x: 311, startPoint y: 56, endPoint x: 323, endPoint y: 67, distance: 16.0
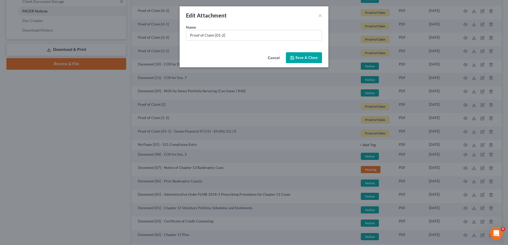
click at [311, 56] on span "Save & Close" at bounding box center [306, 57] width 22 height 5
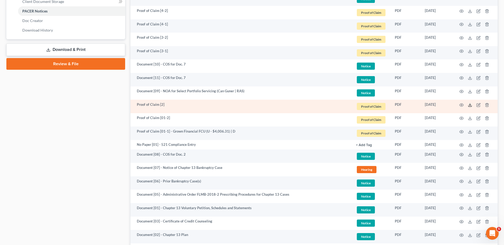
click at [469, 106] on icon at bounding box center [470, 105] width 4 height 4
click at [479, 106] on icon "button" at bounding box center [478, 105] width 4 height 4
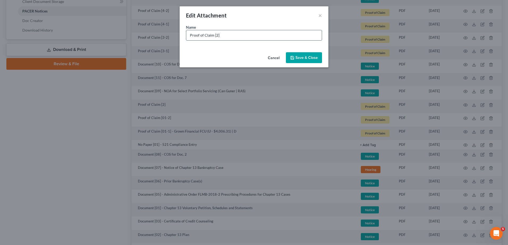
click at [216, 37] on input "Proof of Claim [2]" at bounding box center [253, 35] width 135 height 10
click at [227, 37] on input "Proof of Claim [02]" at bounding box center [253, 35] width 135 height 10
drag, startPoint x: 266, startPoint y: 38, endPoint x: 259, endPoint y: 38, distance: 6.1
click at [259, 38] on input "Proof of Claim [02] - CACH (U - $931.80) | D" at bounding box center [253, 35] width 135 height 10
type input "Proof of Claim [02] - CACH (U - $931.80) | C"
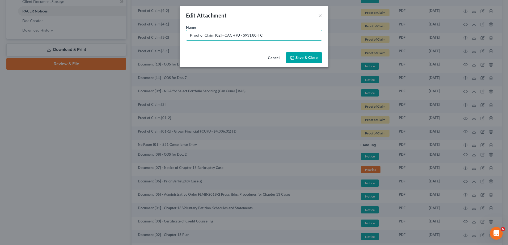
click at [301, 57] on span "Save & Close" at bounding box center [306, 57] width 22 height 5
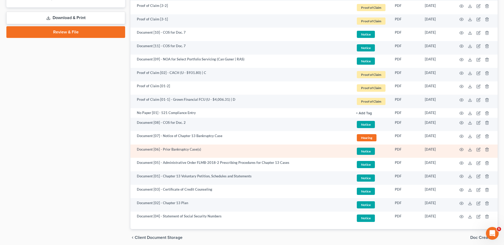
scroll to position [303, 0]
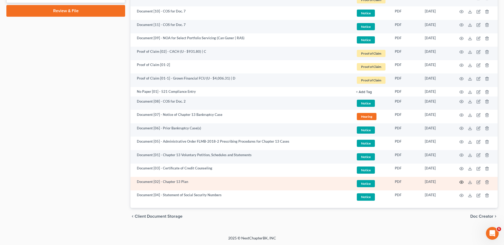
click at [460, 182] on icon "button" at bounding box center [461, 182] width 4 height 4
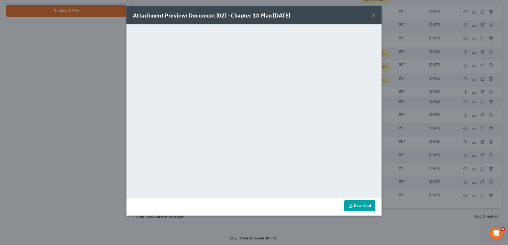
click at [374, 16] on button "×" at bounding box center [373, 15] width 4 height 6
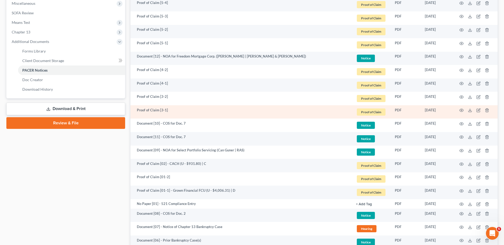
scroll to position [196, 0]
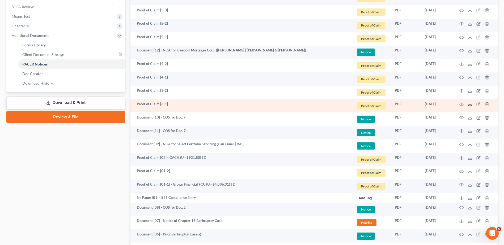
click at [471, 105] on icon at bounding box center [469, 105] width 3 height 1
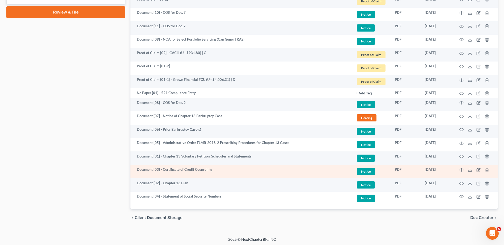
scroll to position [303, 0]
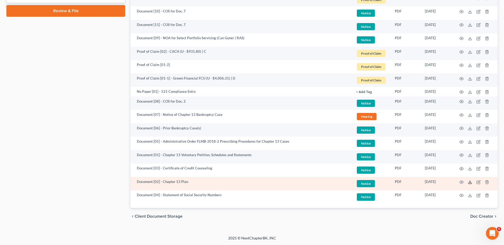
click at [468, 183] on icon at bounding box center [470, 182] width 4 height 4
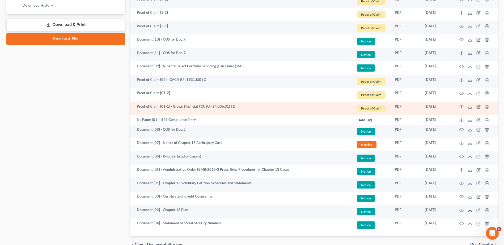
scroll to position [276, 0]
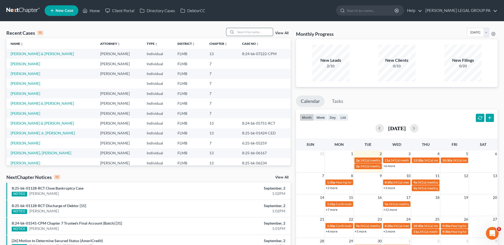
click at [262, 33] on input "search" at bounding box center [254, 32] width 37 height 8
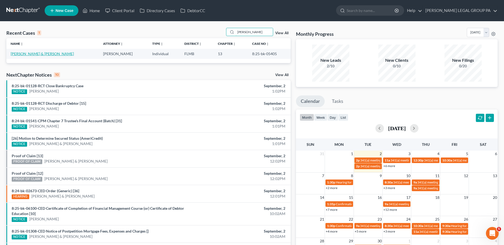
type input "coons"
click at [43, 55] on link "[PERSON_NAME] & [PERSON_NAME]" at bounding box center [42, 54] width 63 height 5
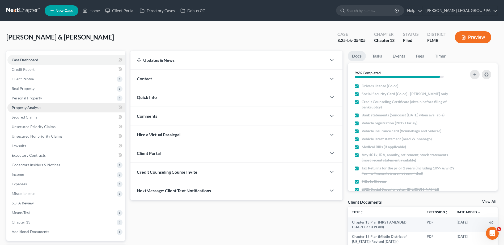
click at [36, 109] on span "Property Analysis" at bounding box center [26, 107] width 29 height 5
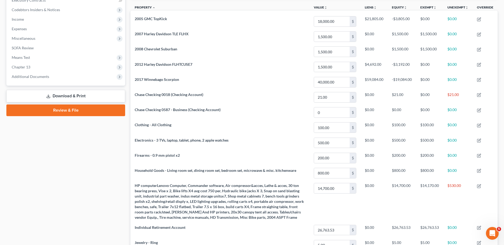
scroll to position [159, 0]
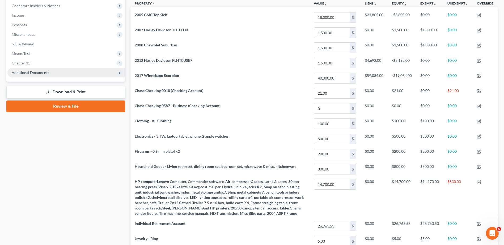
click at [31, 71] on span "Additional Documents" at bounding box center [30, 72] width 37 height 5
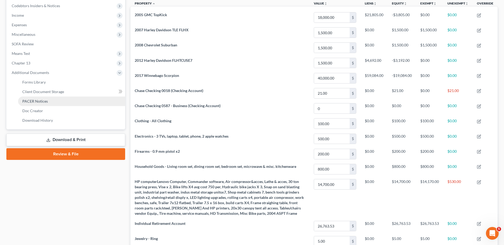
click at [49, 100] on link "PACER Notices" at bounding box center [71, 102] width 107 height 10
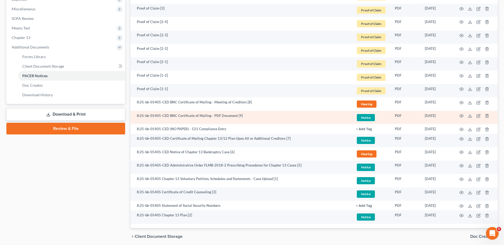
scroll to position [205, 0]
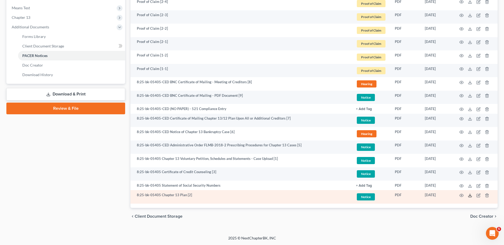
click at [469, 195] on polyline at bounding box center [470, 195] width 2 height 1
click at [480, 195] on icon "button" at bounding box center [478, 195] width 2 height 2
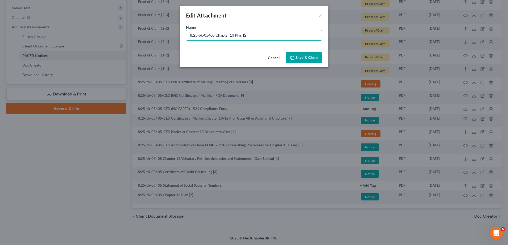
drag, startPoint x: 214, startPoint y: 35, endPoint x: 115, endPoint y: 35, distance: 99.3
click at [115, 38] on div "Edit Attachment × Name * 8:25-bk-05405 Chapter 13 Plan [2] Cancel Save & Close" at bounding box center [254, 122] width 508 height 245
type input "Document [02] - Chapter 13 Plan"
click at [295, 55] on button "Save & Close" at bounding box center [304, 57] width 36 height 11
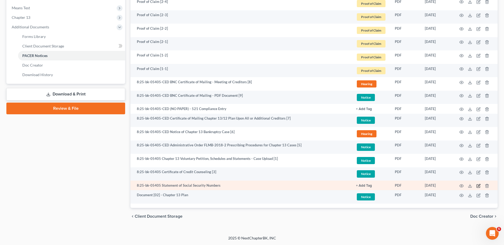
click at [479, 186] on icon "button" at bounding box center [478, 186] width 4 height 4
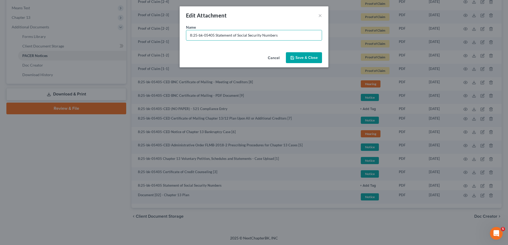
drag, startPoint x: 215, startPoint y: 35, endPoint x: 62, endPoint y: 39, distance: 153.0
click at [62, 39] on div "Edit Attachment × Name * 8:25-bk-05405 Statement of Social Security Numbers Can…" at bounding box center [254, 122] width 508 height 245
click at [276, 56] on button "Cancel" at bounding box center [273, 58] width 20 height 11
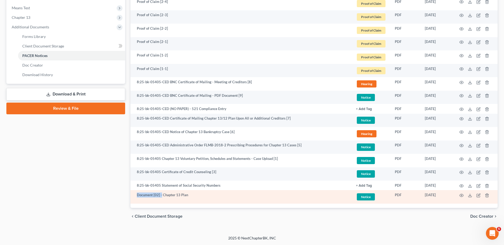
drag, startPoint x: 138, startPoint y: 197, endPoint x: 161, endPoint y: 200, distance: 23.0
click at [161, 200] on td "Document [02] - Chapter 13 Plan" at bounding box center [240, 197] width 221 height 14
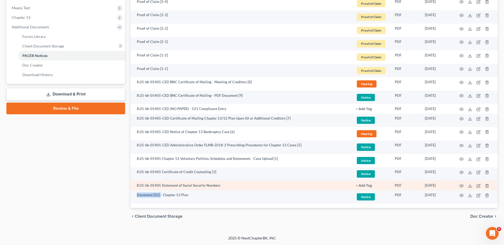
copy td "Document [02]"
click at [477, 185] on icon "button" at bounding box center [477, 186] width 3 height 3
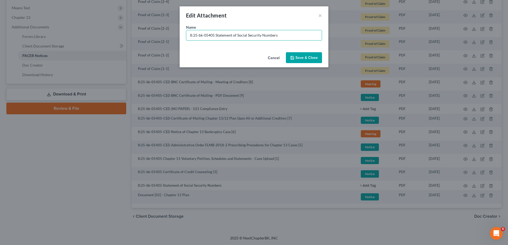
drag, startPoint x: 214, startPoint y: 35, endPoint x: 143, endPoint y: 46, distance: 72.3
click at [120, 37] on div "Edit Attachment × Name * 8:25-bk-05405 Statement of Social Security Numbers Can…" at bounding box center [254, 122] width 508 height 245
paste input "Document [02]"
click at [211, 35] on input "Document [02] - Statement of Social Security Numbers" at bounding box center [253, 35] width 135 height 10
drag, startPoint x: 211, startPoint y: 35, endPoint x: 209, endPoint y: 37, distance: 2.7
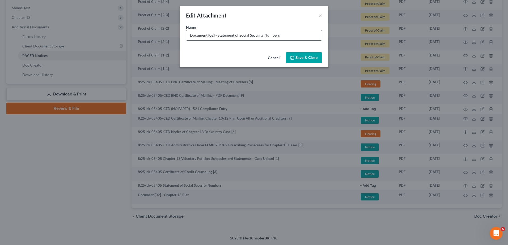
click at [210, 35] on input "Document [02] - Statement of Social Security Numbers" at bounding box center [253, 35] width 135 height 10
click at [219, 36] on input "Document [02] - Statement of Social Security Numbers" at bounding box center [253, 35] width 135 height 10
click at [213, 35] on input "Document [02] - Statement of Social Security Numbers" at bounding box center [253, 35] width 135 height 10
type input "Document [04] - Statement of Social Security Numbers"
click at [295, 54] on button "Save & Close" at bounding box center [304, 57] width 36 height 11
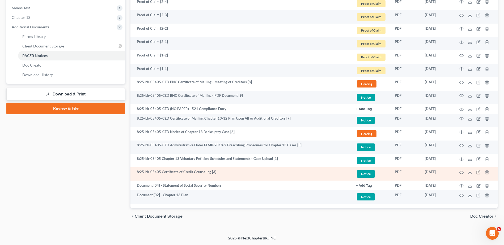
click at [477, 171] on icon "button" at bounding box center [477, 172] width 3 height 3
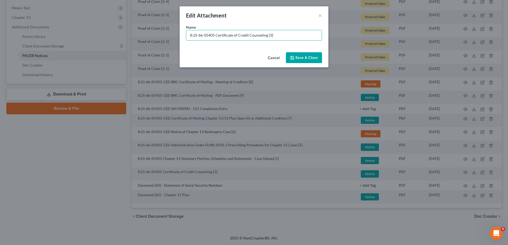
drag, startPoint x: 208, startPoint y: 34, endPoint x: 62, endPoint y: 42, distance: 146.3
click at [54, 39] on div "Edit Attachment × Name * 8:25-bk-05405 Certificate of Credit Counseling [3] Can…" at bounding box center [254, 122] width 508 height 245
paste input "Document [02] -"
click at [212, 36] on input "Document [02] - Certificate of Credit Counseling [3]" at bounding box center [253, 35] width 135 height 10
drag, startPoint x: 270, startPoint y: 35, endPoint x: 308, endPoint y: 35, distance: 37.4
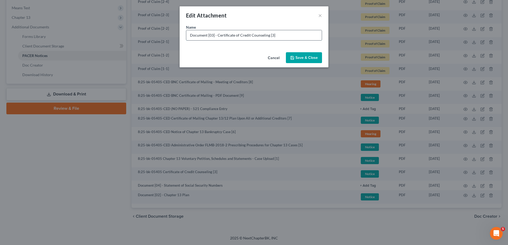
click at [308, 35] on input "Document [03] - Certificate of Credit Counseling [3]" at bounding box center [253, 35] width 135 height 10
type input "Document [03] - Certificate of Credit Counseling"
click at [306, 57] on span "Save & Close" at bounding box center [306, 57] width 22 height 5
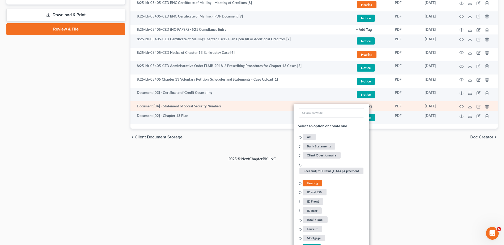
scroll to position [348, 0]
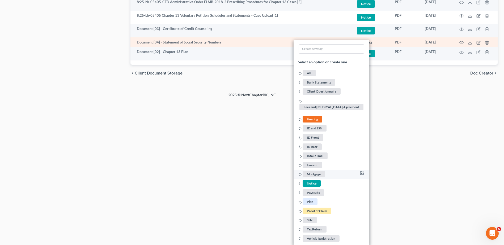
drag, startPoint x: 313, startPoint y: 183, endPoint x: 317, endPoint y: 183, distance: 3.5
click at [314, 183] on span "Notice" at bounding box center [311, 183] width 18 height 7
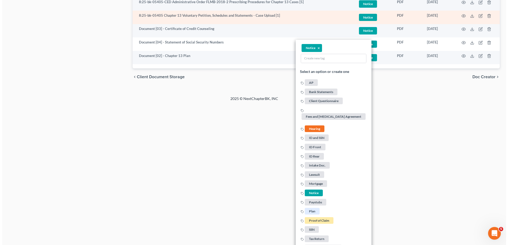
scroll to position [209, 0]
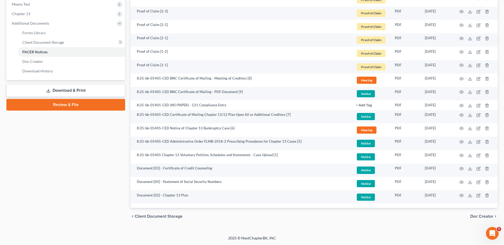
click at [347, 228] on div "Petition Navigation Case Dashboard Payments Invoices Payments Payments Credit R…" at bounding box center [251, 35] width 491 height 387
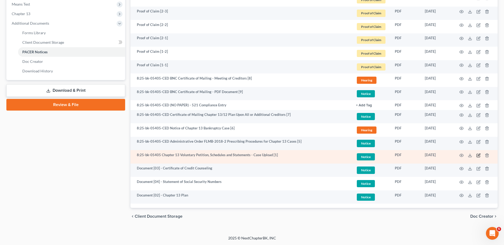
click at [477, 154] on icon "button" at bounding box center [477, 155] width 3 height 3
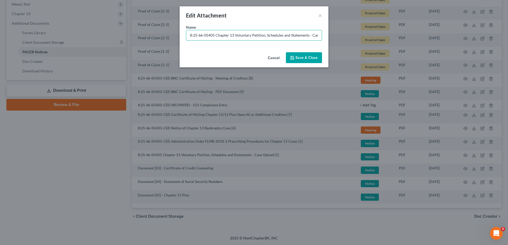
drag, startPoint x: 216, startPoint y: 35, endPoint x: 72, endPoint y: 44, distance: 144.2
click at [72, 44] on div "Edit Attachment × Name * 8:25-bk-05405 Chapter 13 Voluntary Petition, Schedules…" at bounding box center [254, 122] width 508 height 245
paste input "Document [02] -"
drag, startPoint x: 212, startPoint y: 35, endPoint x: 228, endPoint y: 37, distance: 15.8
click at [213, 35] on input "Document [02] -Chapter 13 Voluntary Petition, Schedules and Statements - Case U…" at bounding box center [253, 35] width 135 height 10
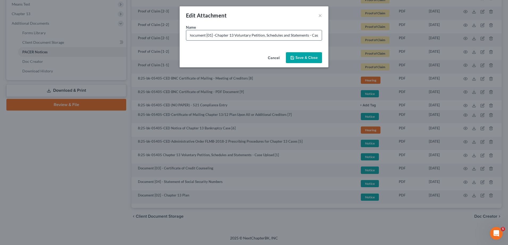
scroll to position [0, 0]
drag, startPoint x: 216, startPoint y: 35, endPoint x: 223, endPoint y: 42, distance: 9.6
click at [216, 35] on input "Document [01] -Chapter 13 Voluntary Petition, Schedules and Statements" at bounding box center [253, 35] width 135 height 10
drag, startPoint x: 265, startPoint y: 33, endPoint x: 372, endPoint y: 35, distance: 107.0
click at [373, 36] on div "Edit Attachment × Name * Document [01] - Chapter 13 Voluntary Petition, Schedul…" at bounding box center [254, 122] width 508 height 245
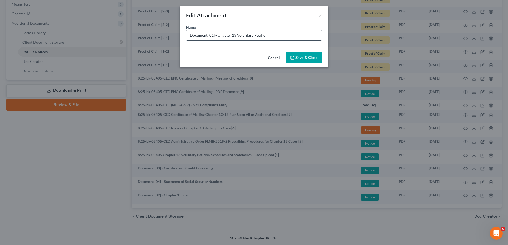
click at [271, 36] on input "Document [01] - Chapter 13 Voluntary Petition" at bounding box center [253, 35] width 135 height 10
type input "Document [01] - Chapter 13 Voluntary Petition, Schedules and Statements"
click at [308, 56] on span "Save & Close" at bounding box center [306, 57] width 22 height 5
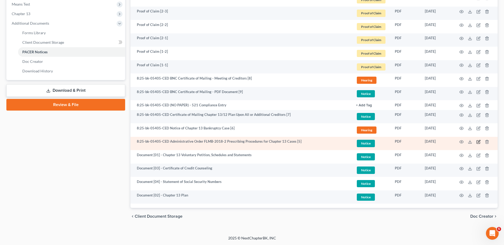
click at [478, 142] on icon "button" at bounding box center [478, 142] width 4 height 4
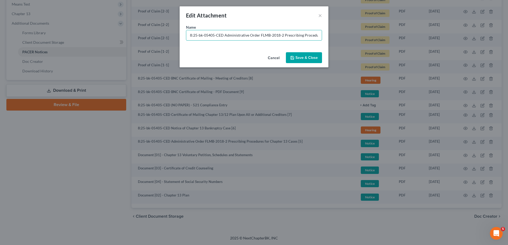
drag, startPoint x: 211, startPoint y: 35, endPoint x: 129, endPoint y: 35, distance: 81.8
click at [128, 34] on div "Edit Attachment × Name * 8:25-bk-05405-CED Administrative Order FLMB-2018-2 Pre…" at bounding box center [254, 122] width 508 height 245
paste input "Document [02] -"
click at [212, 37] on input "Document [02] - Administrative Order FLMB-2018-2 Prescribing Procedures for Cha…" at bounding box center [253, 35] width 135 height 10
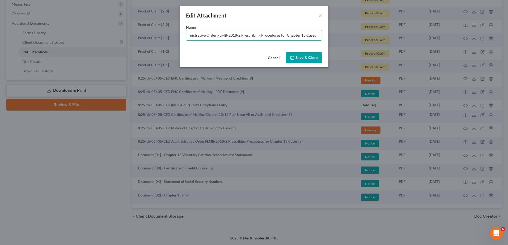
drag, startPoint x: 333, startPoint y: 38, endPoint x: 363, endPoint y: 40, distance: 30.1
click at [378, 37] on div "Edit Attachment × Name * Document [05] - Administrative Order FLMB-2018-2 Presc…" at bounding box center [254, 122] width 508 height 245
click at [317, 35] on input "Document [05] - Administrative Order FLMB-2018-2 Prescribing Procedures for Cha…" at bounding box center [253, 35] width 135 height 10
click at [313, 34] on input "Document [05] - Administrative Order FLMB-2018-2 Prescribing Procedures for Cha…" at bounding box center [253, 35] width 135 height 10
click at [312, 36] on input "Document [05] - Administrative Order FLMB-2018-2 Prescribing Procedures for Cha…" at bounding box center [253, 35] width 135 height 10
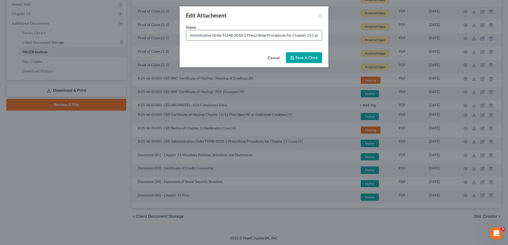
scroll to position [0, 30]
type input "Document [05] - Administrative Order FLMB-2018-2 Prescribing Procedures for Cha…"
click at [310, 57] on span "Save & Close" at bounding box center [306, 57] width 22 height 5
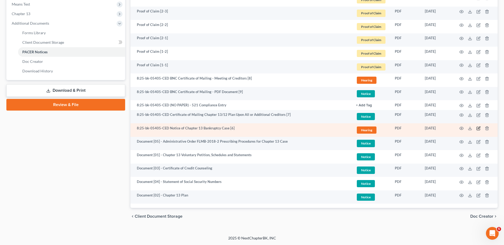
click at [478, 128] on icon "button" at bounding box center [478, 128] width 4 height 4
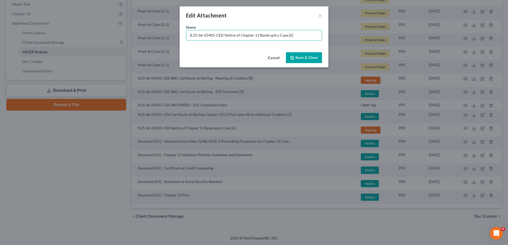
drag, startPoint x: 216, startPoint y: 36, endPoint x: 92, endPoint y: 35, distance: 123.8
click at [93, 35] on div "Edit Attachment × Name * 8:25-bk-05405-CED Notice of Chapter 13 Bankruptcy Case…" at bounding box center [254, 122] width 508 height 245
paste input "Document [02] -"
drag, startPoint x: 280, startPoint y: 34, endPoint x: 319, endPoint y: 34, distance: 39.0
click at [319, 34] on input "Document [02] - Notice of Chapter 13 Bankruptcy Case [6]" at bounding box center [253, 35] width 135 height 10
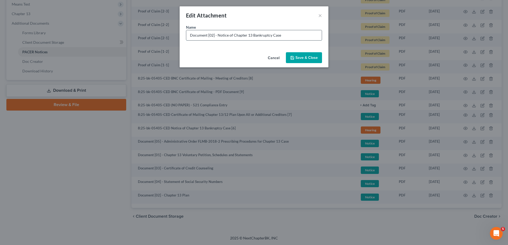
click at [213, 34] on input "Document [02] - Notice of Chapter 13 Bankruptcy Case" at bounding box center [253, 35] width 135 height 10
type input "Document [06] - Notice of Chapter 13 Bankruptcy Case"
click at [306, 56] on span "Save & Close" at bounding box center [306, 57] width 22 height 5
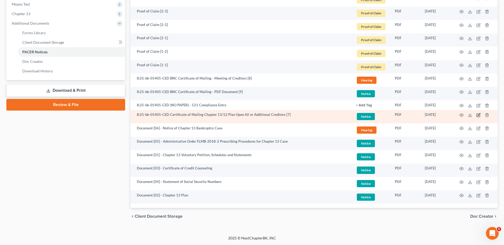
click at [478, 114] on icon "button" at bounding box center [478, 115] width 4 height 4
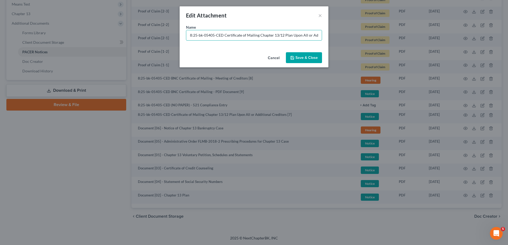
drag, startPoint x: 223, startPoint y: 35, endPoint x: 81, endPoint y: 27, distance: 142.3
click at [81, 27] on div "Edit Attachment × Name * 8:25-bk-05405-CED Certificate of Mailing Chapter 13/12…" at bounding box center [254, 122] width 508 height 245
paste input "Document [02] -"
drag, startPoint x: 301, startPoint y: 34, endPoint x: 379, endPoint y: 33, distance: 77.8
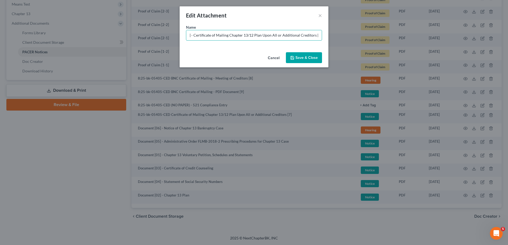
click at [384, 34] on div "Edit Attachment × Name * Document [02] - Certificate of Mailing Chapter 13/12 P…" at bounding box center [254, 122] width 508 height 245
click at [309, 36] on input "Document [02] - Certificate of Mailing Chapter 13/12 Plan Upon All or Additiona…" at bounding box center [253, 35] width 135 height 10
click at [314, 36] on input "Document [02] - Certificate of Mailing Chapter 13/12 Plan Upon All or Additiona…" at bounding box center [253, 35] width 135 height 10
click at [312, 36] on input "Document [02] - Certificate of Mailing Chapter 13/12 Plan Upon All or Additiona…" at bounding box center [253, 35] width 135 height 10
click at [318, 35] on input "Document [02] - Certificate of Mailing Chapter 13/12 Plan Upon All or Additiona…" at bounding box center [253, 35] width 135 height 10
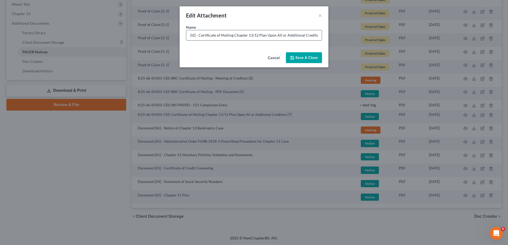
scroll to position [0, 0]
drag, startPoint x: 193, startPoint y: 36, endPoint x: 213, endPoint y: 36, distance: 19.9
click at [213, 36] on input "Document [02] - Certificate of Mailing Chapter 13/12 Plan Upon All or Additiona…" at bounding box center [253, 35] width 135 height 10
type input "Document [07] - Certificate of Mailing Chapter 13/12 Plan Upon All or Additiona…"
click at [314, 59] on span "Save & Close" at bounding box center [306, 57] width 22 height 5
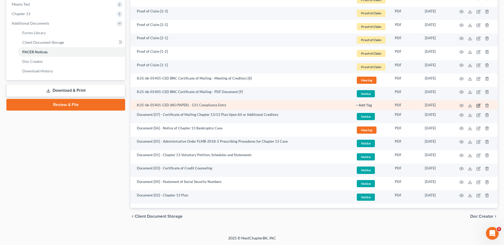
click at [477, 106] on icon "button" at bounding box center [478, 106] width 4 height 4
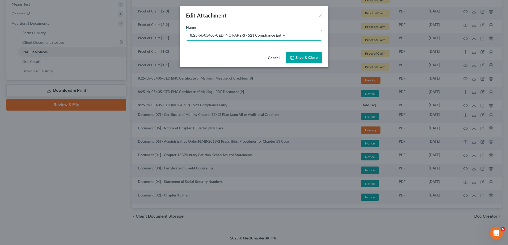
drag, startPoint x: 244, startPoint y: 36, endPoint x: 19, endPoint y: 36, distance: 224.6
click at [18, 41] on div "Edit Attachment × Name * 8:25-bk-05405-CED (NO PAPER) - 521 Compliance Entry Ca…" at bounding box center [254, 122] width 508 height 245
type input "No Paper [01] - 521 Compliance Entry"
click at [303, 54] on button "Save & Close" at bounding box center [304, 57] width 36 height 11
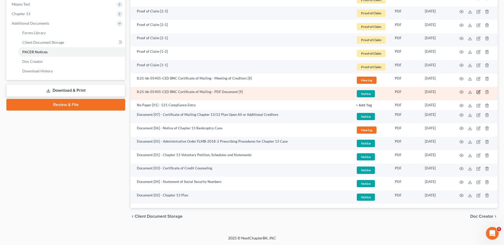
click at [480, 92] on icon "button" at bounding box center [478, 92] width 4 height 4
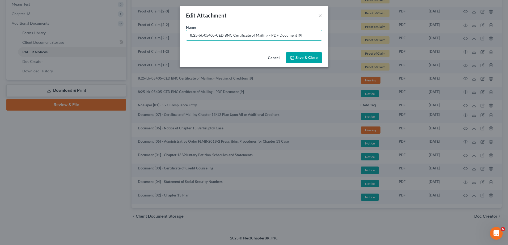
drag, startPoint x: 223, startPoint y: 35, endPoint x: 19, endPoint y: 39, distance: 203.7
click at [16, 39] on div "Edit Attachment × Name * 8:25-bk-05405-CED BNC Certificate of Mailing - PDF Doc…" at bounding box center [254, 122] width 508 height 245
paste input "Document [02] -"
drag, startPoint x: 217, startPoint y: 35, endPoint x: 358, endPoint y: 34, distance: 141.3
click at [358, 34] on div "Edit Attachment × Name * Document [09] - BNC Certificate of Mailing - PDF Docum…" at bounding box center [254, 122] width 508 height 245
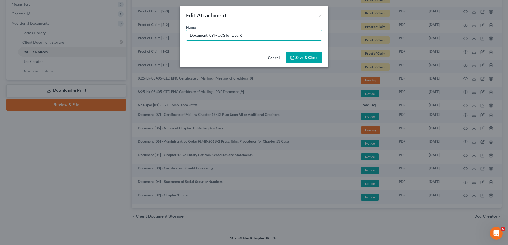
type input "Document [09] - COS for Doc. 6"
click at [309, 58] on span "Save & Close" at bounding box center [306, 57] width 22 height 5
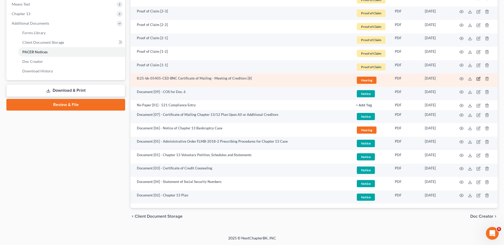
click at [478, 77] on icon "button" at bounding box center [478, 79] width 4 height 4
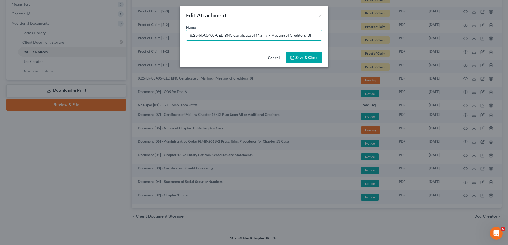
drag, startPoint x: 316, startPoint y: 35, endPoint x: 52, endPoint y: 23, distance: 264.8
click at [52, 23] on div "Edit Attachment × Name * 8:25-bk-05405-CED BNC Certificate of Mailing - Meeting…" at bounding box center [254, 122] width 508 height 245
paste input "Document [02] -"
click at [211, 33] on input "Document [02] -" at bounding box center [253, 35] width 135 height 10
click at [242, 38] on input "Document [082] -" at bounding box center [253, 35] width 135 height 10
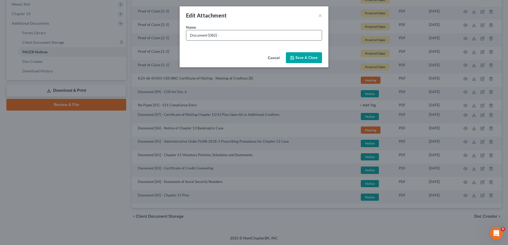
click at [213, 33] on input "Document [082] -" at bounding box center [253, 35] width 135 height 10
drag, startPoint x: 243, startPoint y: 33, endPoint x: 245, endPoint y: 35, distance: 3.0
click at [244, 34] on input "Document [08] - COS for Doc. 06" at bounding box center [253, 35] width 135 height 10
type input "Document [08] - COS for Doc. 6"
click at [299, 58] on span "Save & Close" at bounding box center [306, 57] width 22 height 5
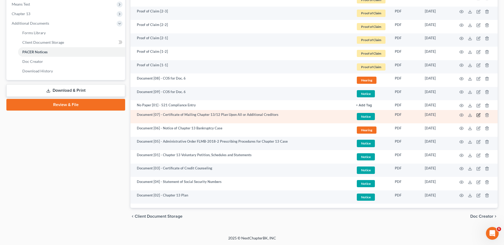
click at [478, 116] on icon "button" at bounding box center [478, 114] width 2 height 2
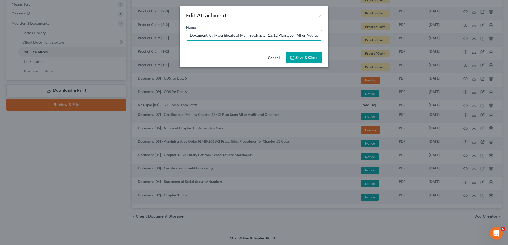
scroll to position [0, 19]
drag, startPoint x: 219, startPoint y: 35, endPoint x: 449, endPoint y: 52, distance: 230.6
click at [449, 52] on div "Edit Attachment × Name * Document [07] - Certificate of Mailing Chapter 13/12 P…" at bounding box center [254, 122] width 508 height 245
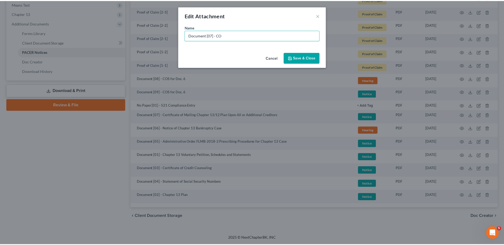
scroll to position [0, 0]
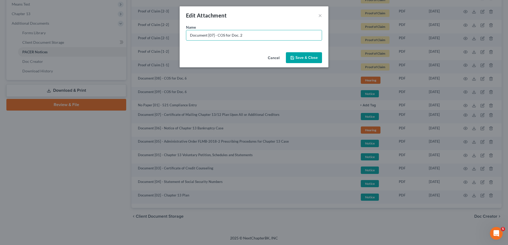
type input "Document [07] - COS for Doc. 2"
click at [305, 54] on button "Save & Close" at bounding box center [304, 57] width 36 height 11
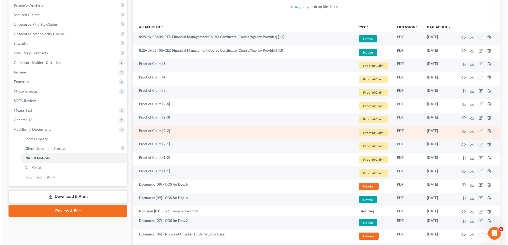
scroll to position [76, 0]
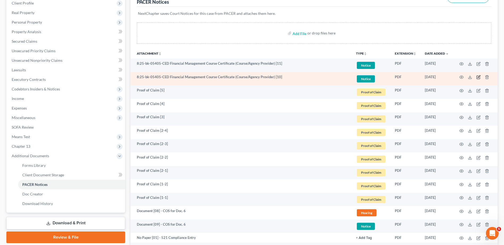
click at [479, 76] on icon "button" at bounding box center [478, 77] width 4 height 4
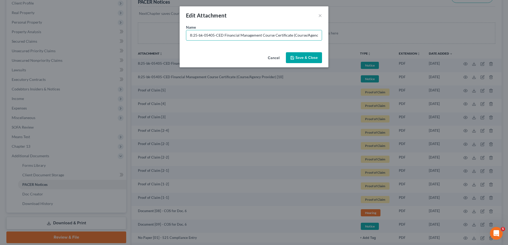
drag, startPoint x: 223, startPoint y: 35, endPoint x: 33, endPoint y: 41, distance: 189.7
click at [32, 40] on div "Edit Attachment × Name * 8:25-bk-05405-CED Financial Management Course Certific…" at bounding box center [254, 122] width 508 height 245
paste input "Document [02] -"
click at [212, 34] on input "Document [02] - Financial Management Course Certificate (Course/Agency Provider…" at bounding box center [253, 35] width 135 height 10
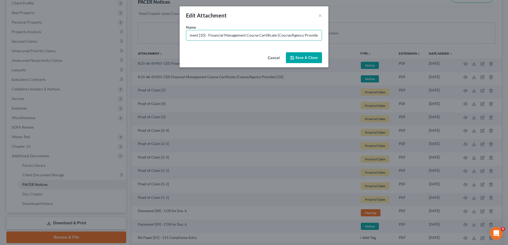
type input "Document [10] - Financial Management Course Certificate (Course/Agency Provider)"
click at [309, 54] on button "Save & Close" at bounding box center [304, 57] width 36 height 11
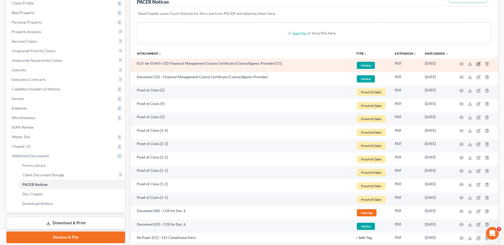
click at [477, 64] on icon "button" at bounding box center [478, 64] width 4 height 4
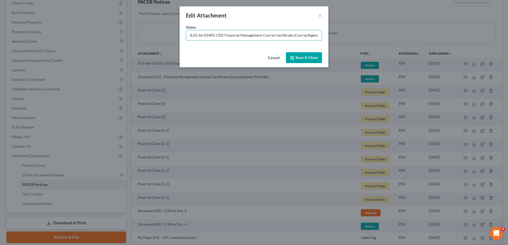
drag, startPoint x: 222, startPoint y: 35, endPoint x: 91, endPoint y: 36, distance: 130.6
click at [91, 36] on div "Edit Attachment × Name * 8:25-bk-05405-CED Financial Management Course Certific…" at bounding box center [254, 122] width 508 height 245
paste input "Document [02] -"
type input "Document [11] - Financial Management Course Certificate (Course/Agency Provider)"
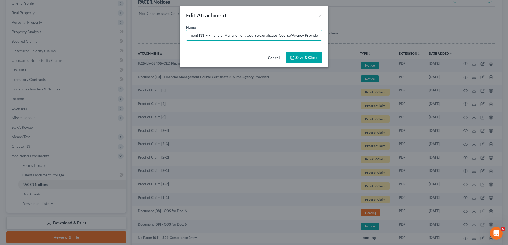
drag, startPoint x: 299, startPoint y: 53, endPoint x: 295, endPoint y: 59, distance: 7.4
click at [298, 54] on button "Save & Close" at bounding box center [304, 57] width 36 height 11
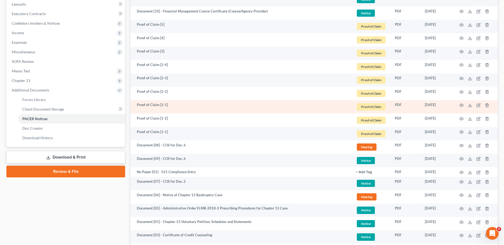
scroll to position [129, 0]
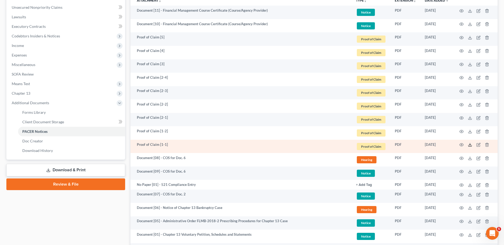
click at [470, 144] on icon at bounding box center [470, 145] width 4 height 4
click at [477, 146] on icon "button" at bounding box center [478, 145] width 4 height 4
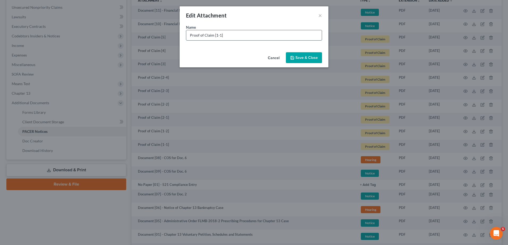
click at [215, 35] on input "Proof of Claim [1-1]" at bounding box center [253, 35] width 135 height 10
type input "Proof of Claim [01-1] - Capital One"
drag, startPoint x: 119, startPoint y: 45, endPoint x: 82, endPoint y: 49, distance: 37.4
click at [53, 45] on div "Edit Attachment × Name * Proof of Claim [01-1] - Capital One Cancel Save & Close" at bounding box center [254, 122] width 508 height 245
drag, startPoint x: 274, startPoint y: 55, endPoint x: 273, endPoint y: 59, distance: 3.9
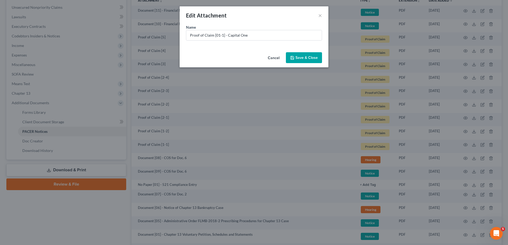
click at [274, 55] on button "Cancel" at bounding box center [273, 58] width 20 height 11
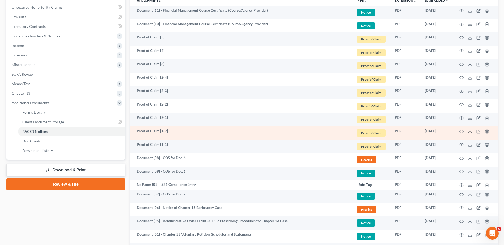
click at [469, 133] on icon at bounding box center [470, 132] width 4 height 4
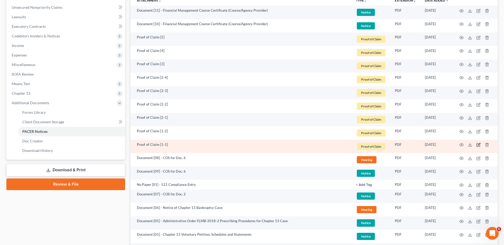
click at [476, 147] on td at bounding box center [475, 147] width 45 height 14
click at [480, 146] on icon "button" at bounding box center [478, 145] width 4 height 4
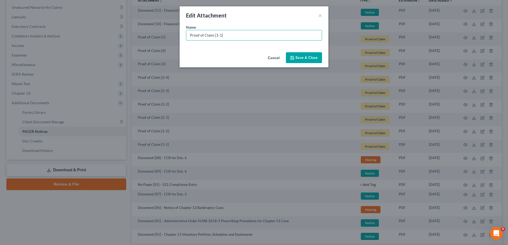
drag, startPoint x: 123, startPoint y: 34, endPoint x: 119, endPoint y: 36, distance: 4.5
click at [114, 33] on div "Edit Attachment × Name * Proof of Claim [1-1] Cancel Save & Close" at bounding box center [254, 122] width 508 height 245
paste input "01-1] - Capital One"
type input "Proof of Claim [01-1] - Capital One (U - $5,674.44) | C"
click at [301, 55] on span "Save & Close" at bounding box center [306, 57] width 22 height 5
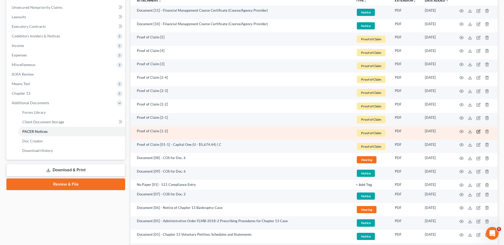
click at [477, 132] on icon "button" at bounding box center [477, 131] width 3 height 3
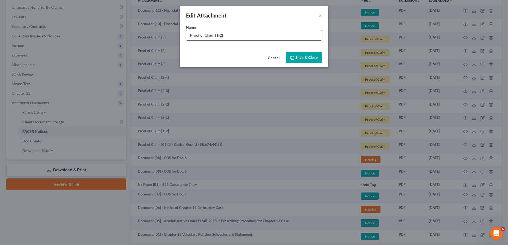
click at [215, 36] on input "Proof of Claim [1-2]" at bounding box center [253, 35] width 135 height 10
type input "Proof of Claim [01-2]"
click at [298, 61] on button "Save & Close" at bounding box center [304, 57] width 36 height 11
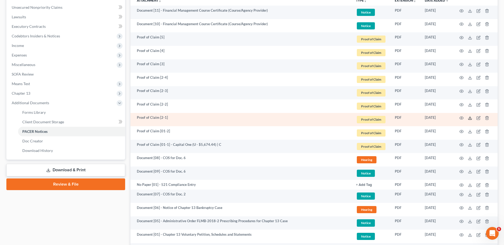
click at [469, 117] on icon at bounding box center [470, 118] width 4 height 4
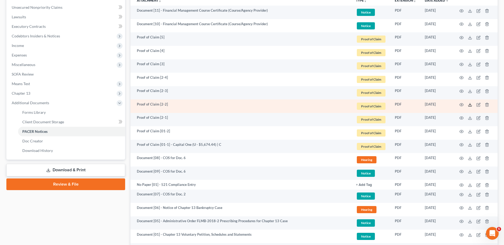
click at [471, 106] on icon at bounding box center [469, 105] width 3 height 1
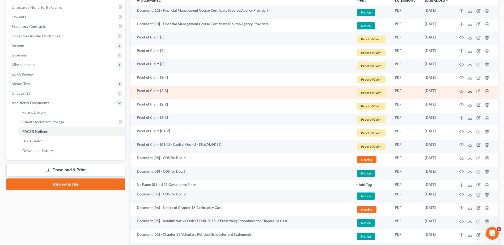
click at [469, 91] on icon at bounding box center [470, 91] width 4 height 4
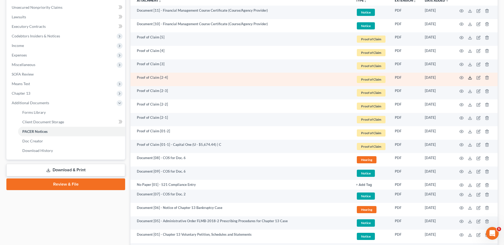
click at [471, 77] on icon at bounding box center [470, 78] width 4 height 4
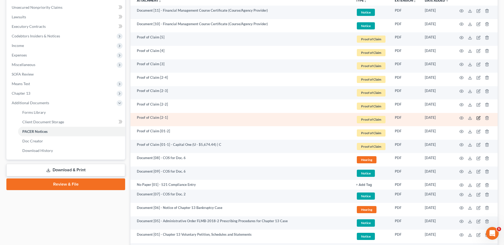
click at [479, 118] on icon "button" at bounding box center [478, 117] width 2 height 2
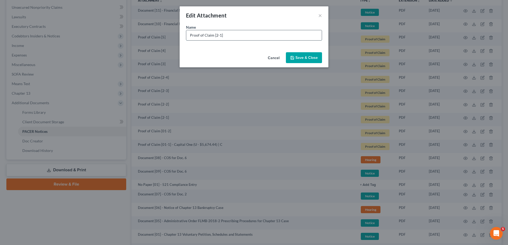
click at [238, 36] on input "Proof of Claim [2-1]" at bounding box center [253, 35] width 135 height 10
click at [269, 37] on input "Proof of Claim [02-1] - Quantum LS (U - $46,853.44" at bounding box center [253, 35] width 135 height 10
click at [291, 33] on input "Proof of Claim [02-1] - Quantum LS (U - $46,853.24" at bounding box center [253, 35] width 135 height 10
click at [283, 37] on input "Proof of Claim [02-1] - Quantum LS (U - $46,853.24) |" at bounding box center [253, 35] width 135 height 10
type input "Proof of Claim [02-1] - Quantum LS (U - $46,853.24) | D"
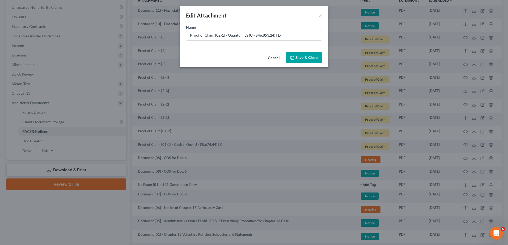
click at [301, 54] on button "Save & Close" at bounding box center [304, 57] width 36 height 11
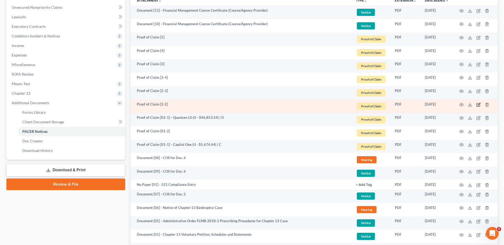
click at [477, 104] on icon "button" at bounding box center [478, 105] width 4 height 4
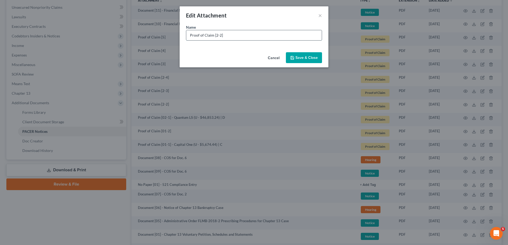
click at [216, 36] on input "Proof of Claim [2-2]" at bounding box center [253, 35] width 135 height 10
type input "Proof of Claim [02-2]"
drag, startPoint x: 304, startPoint y: 58, endPoint x: 310, endPoint y: 60, distance: 6.2
click at [304, 58] on span "Save & Close" at bounding box center [306, 57] width 22 height 5
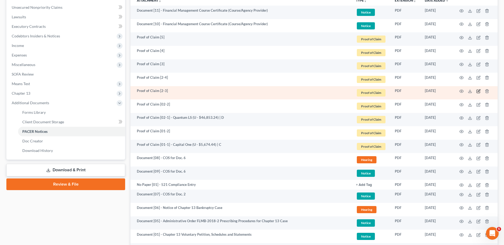
click at [479, 91] on icon "button" at bounding box center [478, 90] width 2 height 2
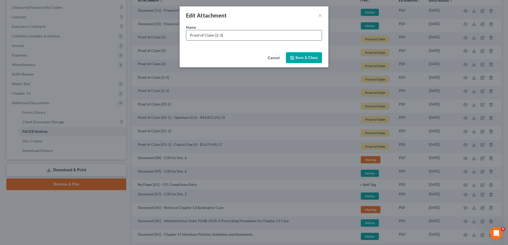
click at [215, 34] on input "Proof of Claim [2-3]" at bounding box center [253, 35] width 135 height 10
type input "Proof of Claim [02-3]"
click at [301, 54] on button "Save & Close" at bounding box center [304, 57] width 36 height 11
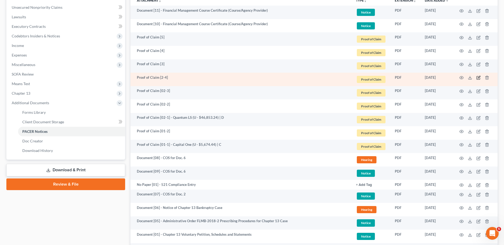
click at [479, 78] on icon "button" at bounding box center [478, 77] width 2 height 2
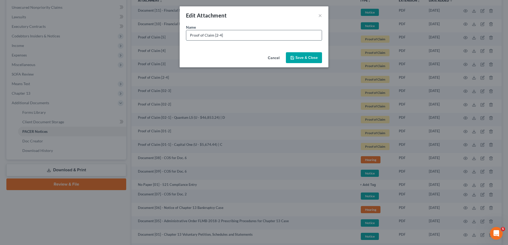
drag, startPoint x: 215, startPoint y: 35, endPoint x: 230, endPoint y: 42, distance: 16.5
click at [216, 35] on input "Proof of Claim [2-4]" at bounding box center [253, 35] width 135 height 10
type input "Proof of Claim [02-4]"
click at [291, 54] on button "Save & Close" at bounding box center [304, 57] width 36 height 11
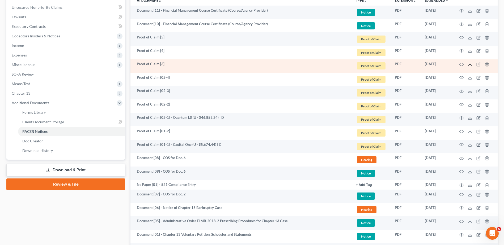
click at [470, 64] on icon at bounding box center [470, 64] width 4 height 4
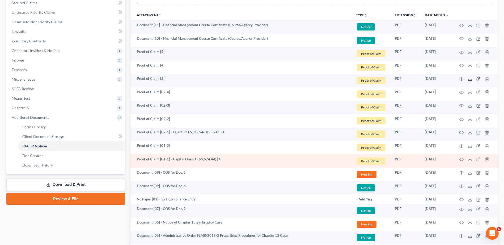
scroll to position [102, 0]
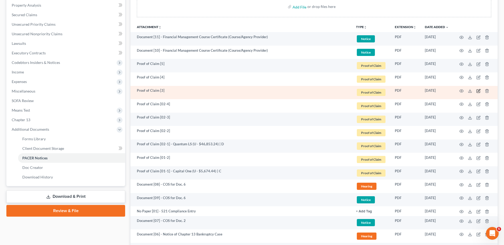
click at [479, 90] on icon "button" at bounding box center [478, 90] width 2 height 2
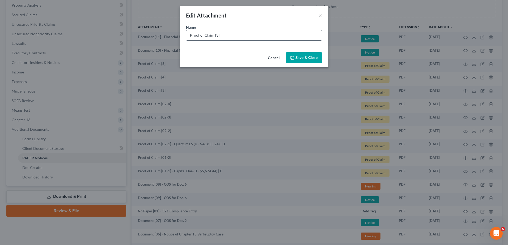
click at [215, 36] on input "Proof of Claim [3]" at bounding box center [253, 35] width 135 height 10
click at [235, 36] on input "Proof of Claim [03]" at bounding box center [253, 35] width 135 height 10
click at [284, 35] on input "Proof of Claim [03] - Truist (U - $6,117.00) |" at bounding box center [253, 35] width 135 height 10
type input "Proof of Claim [03] - Truist (U - $6,117.00) | ?"
click at [300, 59] on span "Save & Close" at bounding box center [306, 57] width 22 height 5
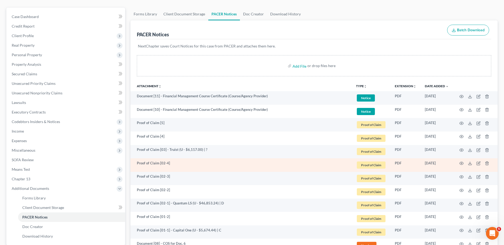
scroll to position [53, 0]
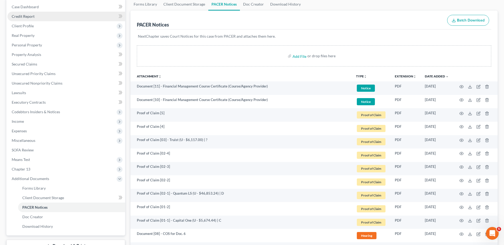
click at [42, 16] on link "Credit Report" at bounding box center [66, 17] width 118 height 10
click at [31, 18] on span "Credit Report" at bounding box center [23, 16] width 23 height 5
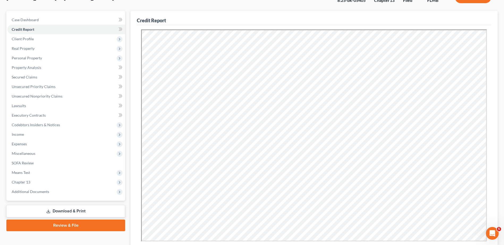
scroll to position [103, 0]
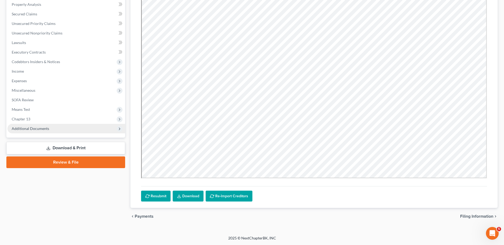
drag, startPoint x: 47, startPoint y: 126, endPoint x: 46, endPoint y: 130, distance: 3.9
click at [46, 126] on span "Additional Documents" at bounding box center [30, 128] width 37 height 5
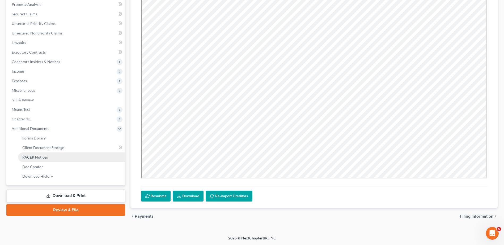
click at [39, 157] on span "PACER Notices" at bounding box center [34, 157] width 25 height 5
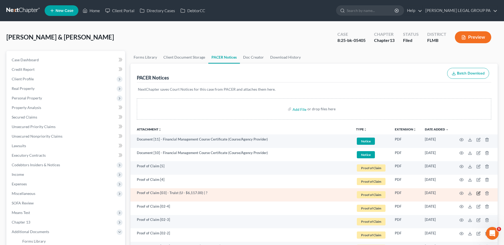
click at [478, 193] on icon "button" at bounding box center [478, 193] width 2 height 2
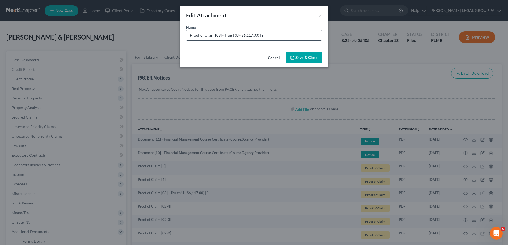
click at [265, 37] on input "Proof of Claim [03] - Truist (U - $6,117.00) | ?" at bounding box center [253, 35] width 135 height 10
type input "Proof of Claim [03] - Truist (U - $6,117.00) | C"
click at [315, 54] on button "Save & Close" at bounding box center [304, 57] width 36 height 11
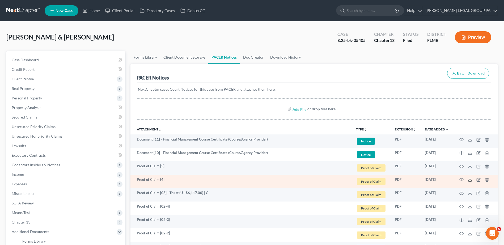
click at [469, 180] on icon at bounding box center [470, 180] width 4 height 4
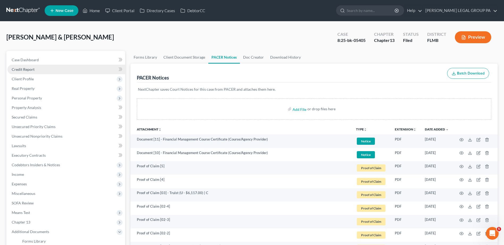
drag, startPoint x: 33, startPoint y: 69, endPoint x: 46, endPoint y: 73, distance: 13.9
click at [33, 69] on span "Credit Report" at bounding box center [23, 69] width 23 height 5
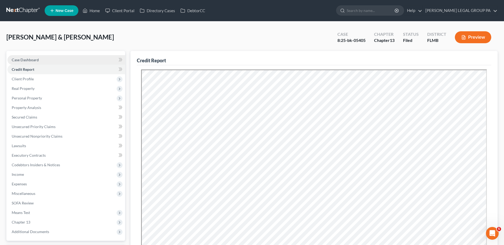
click at [21, 60] on span "Case Dashboard" at bounding box center [25, 60] width 27 height 5
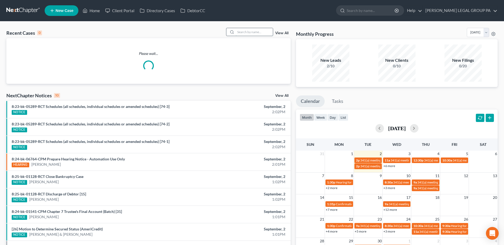
click at [259, 31] on input "search" at bounding box center [254, 32] width 37 height 8
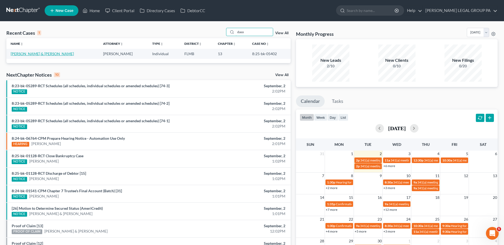
type input "daso"
click at [35, 53] on link "[PERSON_NAME] & [PERSON_NAME]" at bounding box center [42, 54] width 63 height 5
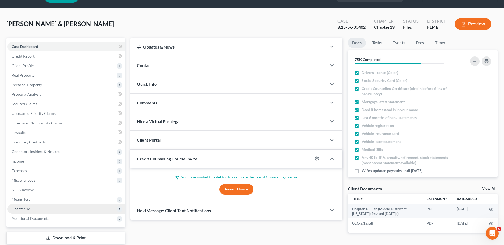
scroll to position [27, 0]
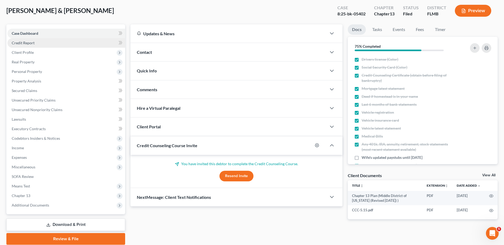
click at [37, 42] on link "Credit Report" at bounding box center [66, 43] width 118 height 10
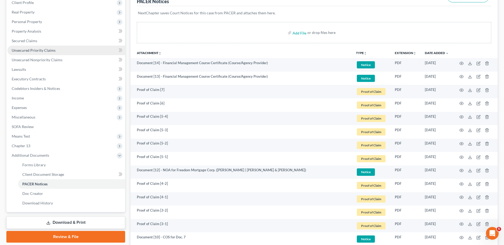
scroll to position [37, 0]
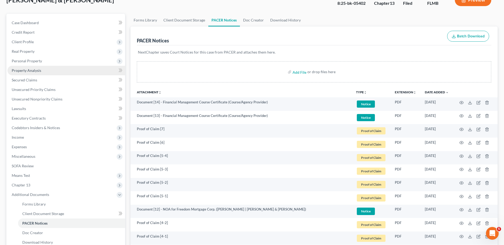
click at [26, 70] on span "Property Analysis" at bounding box center [26, 70] width 29 height 5
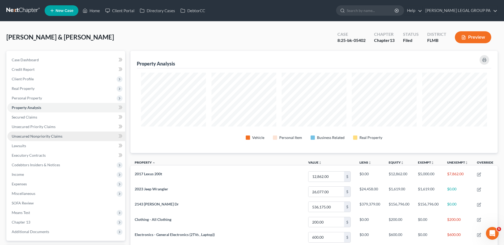
click at [31, 134] on span "Unsecured Nonpriority Claims" at bounding box center [37, 136] width 51 height 5
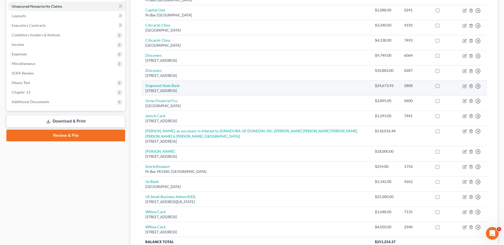
scroll to position [133, 0]
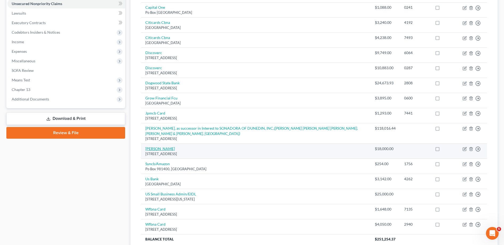
click at [155, 148] on link "[PERSON_NAME]" at bounding box center [159, 149] width 29 height 5
select select "9"
select select "10"
select select "2"
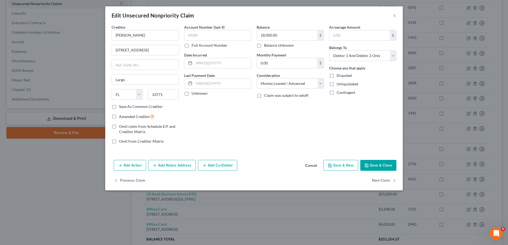
click at [52, 166] on div "Edit Unsecured Nonpriority Claim × Creditor * [PERSON_NAME] [STREET_ADDRESS][GE…" at bounding box center [254, 122] width 508 height 245
click at [395, 15] on button "×" at bounding box center [394, 15] width 4 height 6
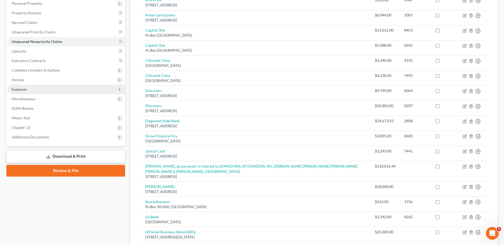
scroll to position [53, 0]
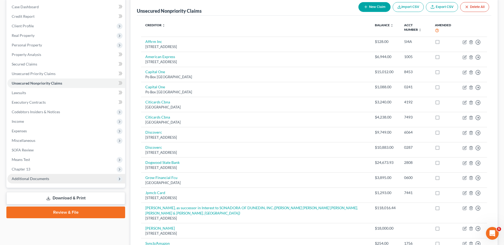
click at [34, 180] on span "Additional Documents" at bounding box center [30, 179] width 37 height 5
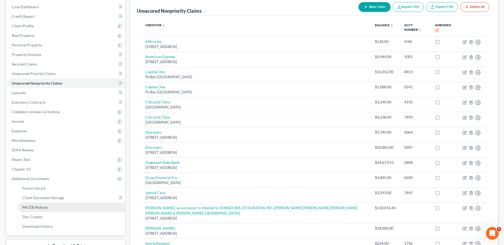
click at [42, 208] on span "PACER Notices" at bounding box center [34, 207] width 25 height 5
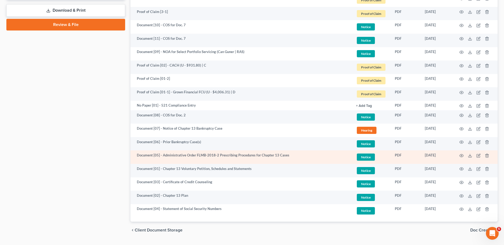
scroll to position [276, 0]
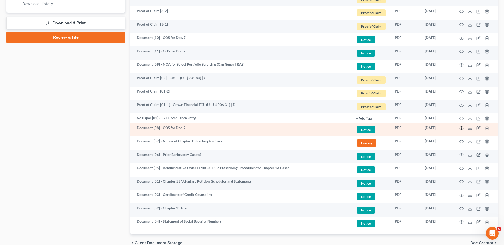
click at [462, 128] on icon "button" at bounding box center [461, 128] width 4 height 4
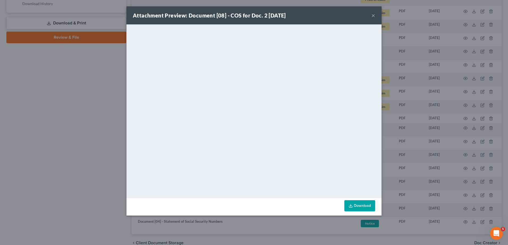
click at [373, 16] on button "×" at bounding box center [373, 15] width 4 height 6
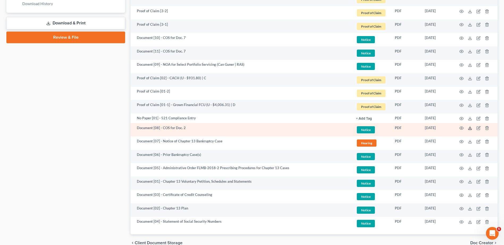
click at [471, 128] on icon at bounding box center [470, 128] width 4 height 4
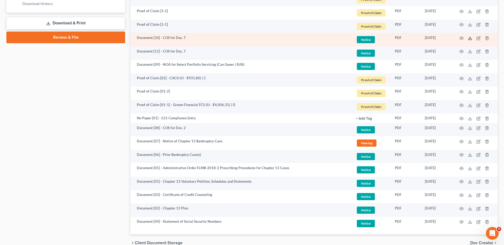
click at [469, 38] on icon at bounding box center [470, 38] width 4 height 4
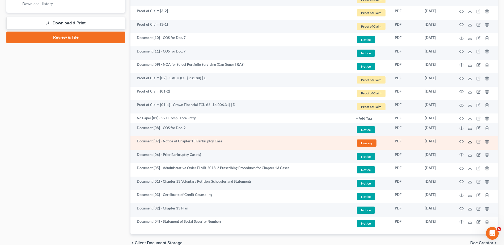
click at [470, 142] on icon at bounding box center [470, 142] width 4 height 4
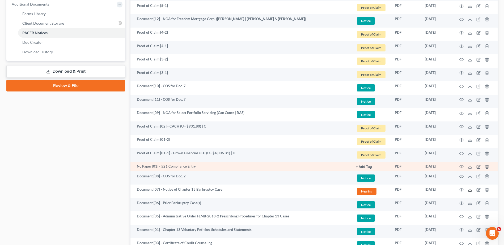
scroll to position [223, 0]
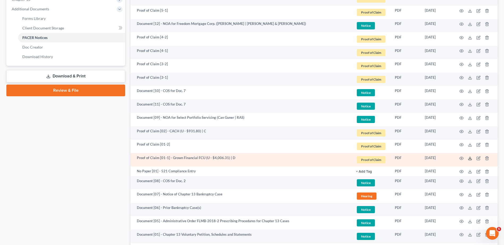
click at [469, 160] on icon at bounding box center [469, 159] width 3 height 1
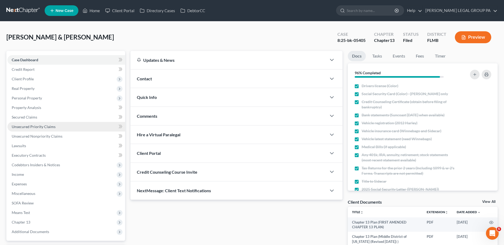
click at [40, 128] on span "Unsecured Priority Claims" at bounding box center [34, 127] width 44 height 5
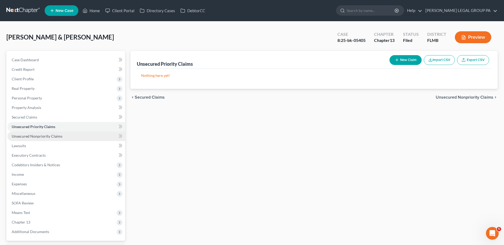
click at [69, 138] on link "Unsecured Nonpriority Claims" at bounding box center [66, 137] width 118 height 10
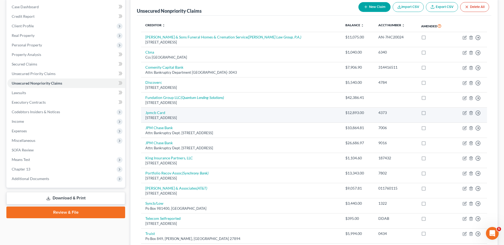
scroll to position [27, 0]
